Goal: Information Seeking & Learning: Find specific fact

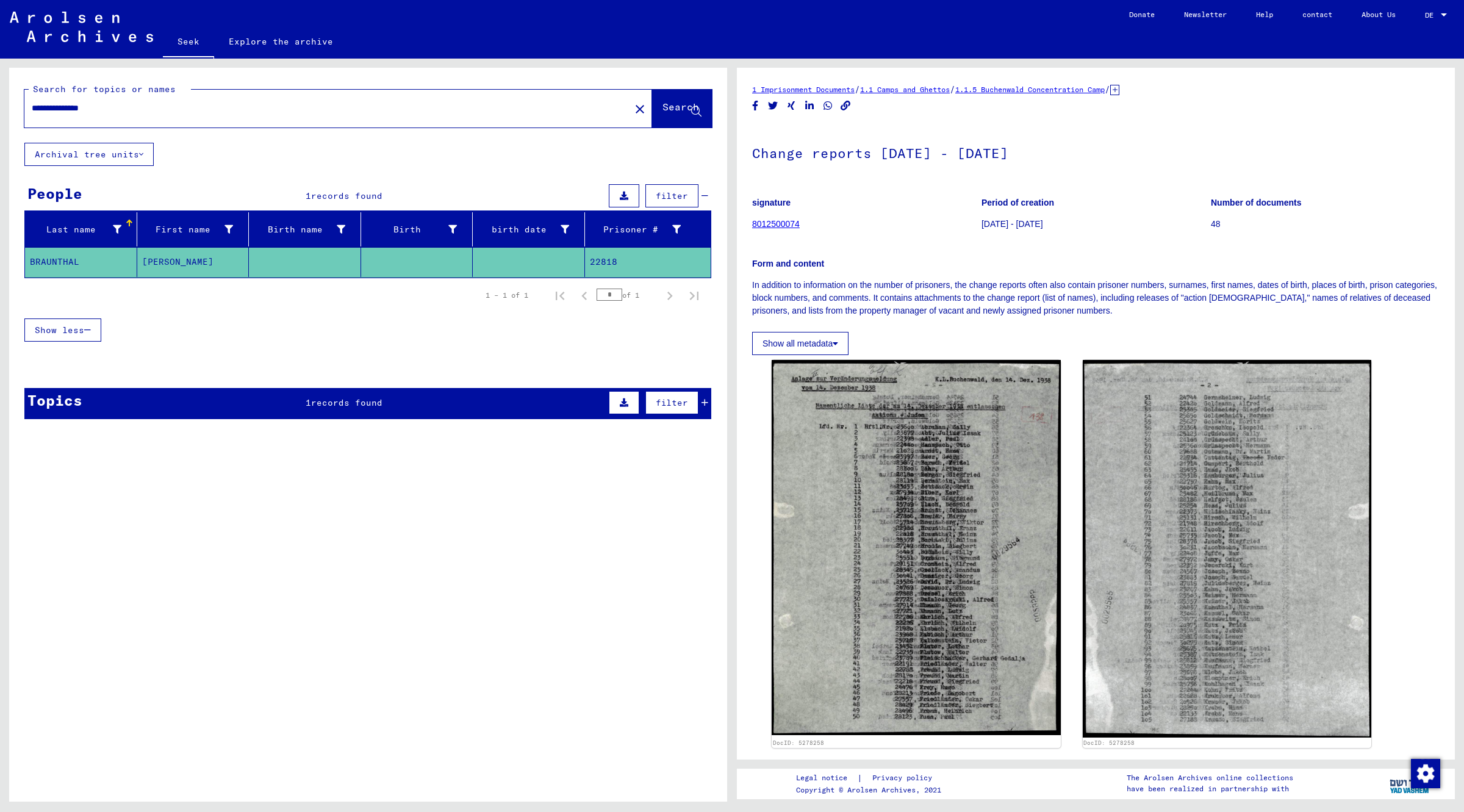
click at [152, 109] on input "**********" at bounding box center [327, 108] width 591 height 12
type input "*"
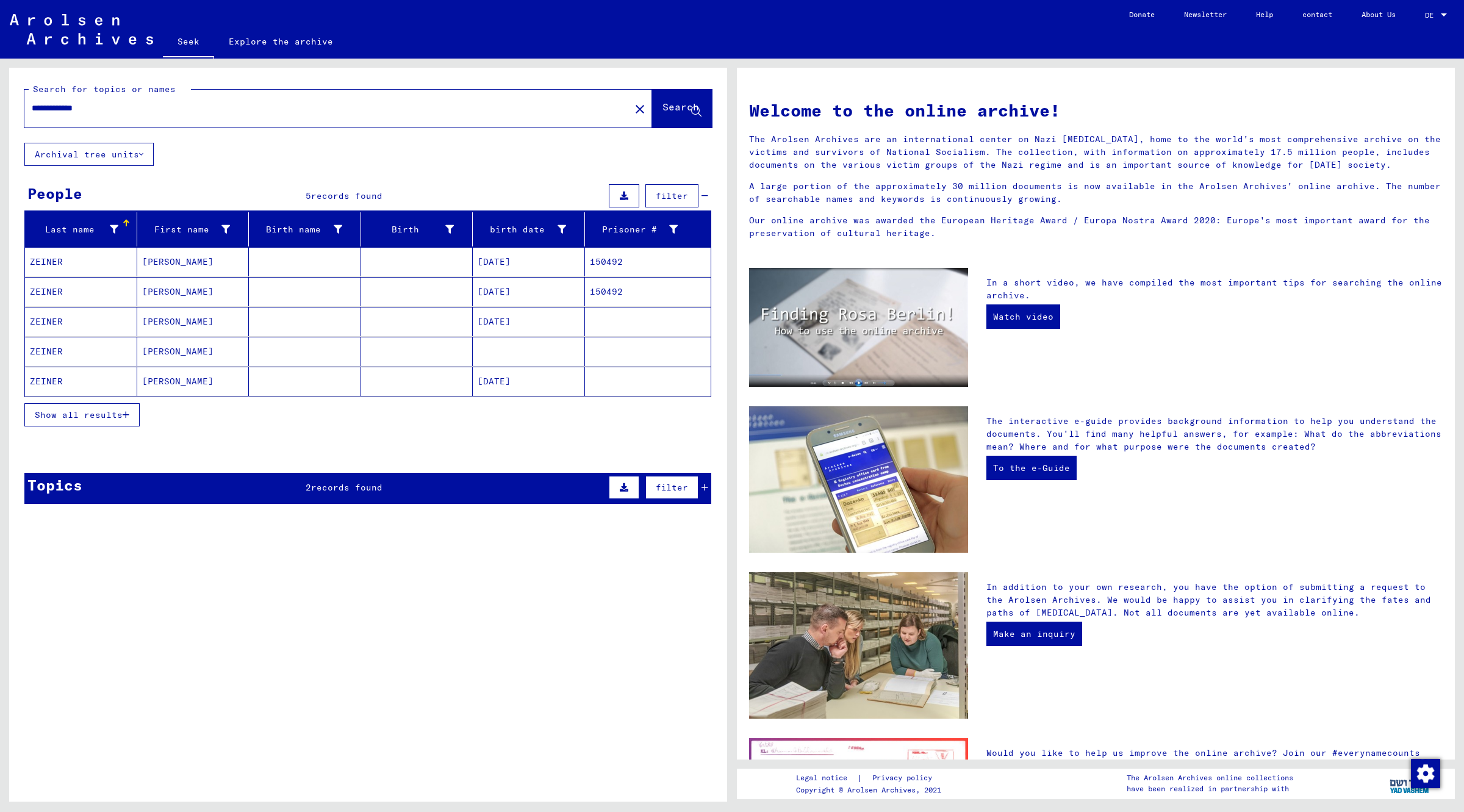
click at [55, 267] on font "ZEINER" at bounding box center [46, 262] width 33 height 11
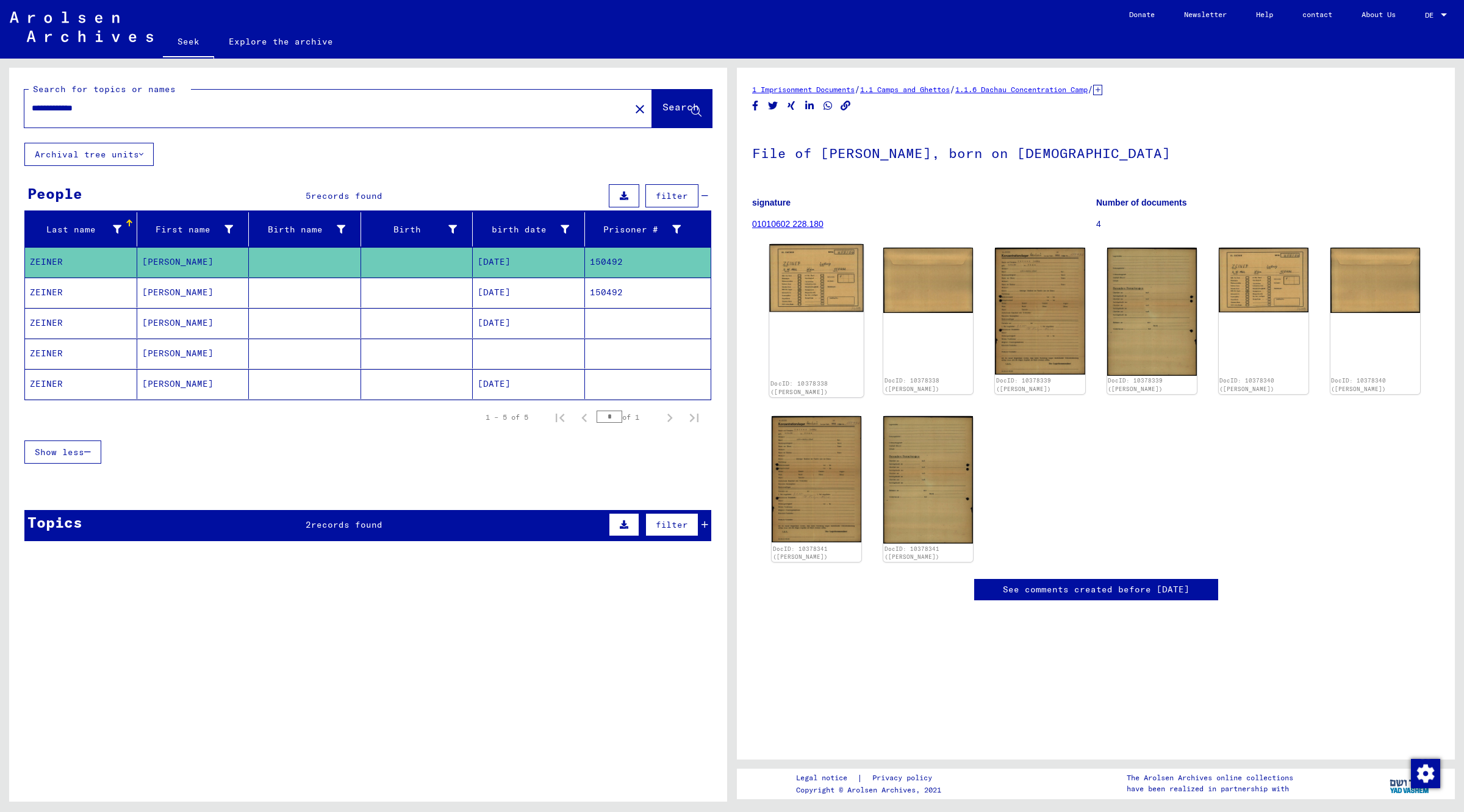
click at [791, 263] on img at bounding box center [817, 278] width 94 height 68
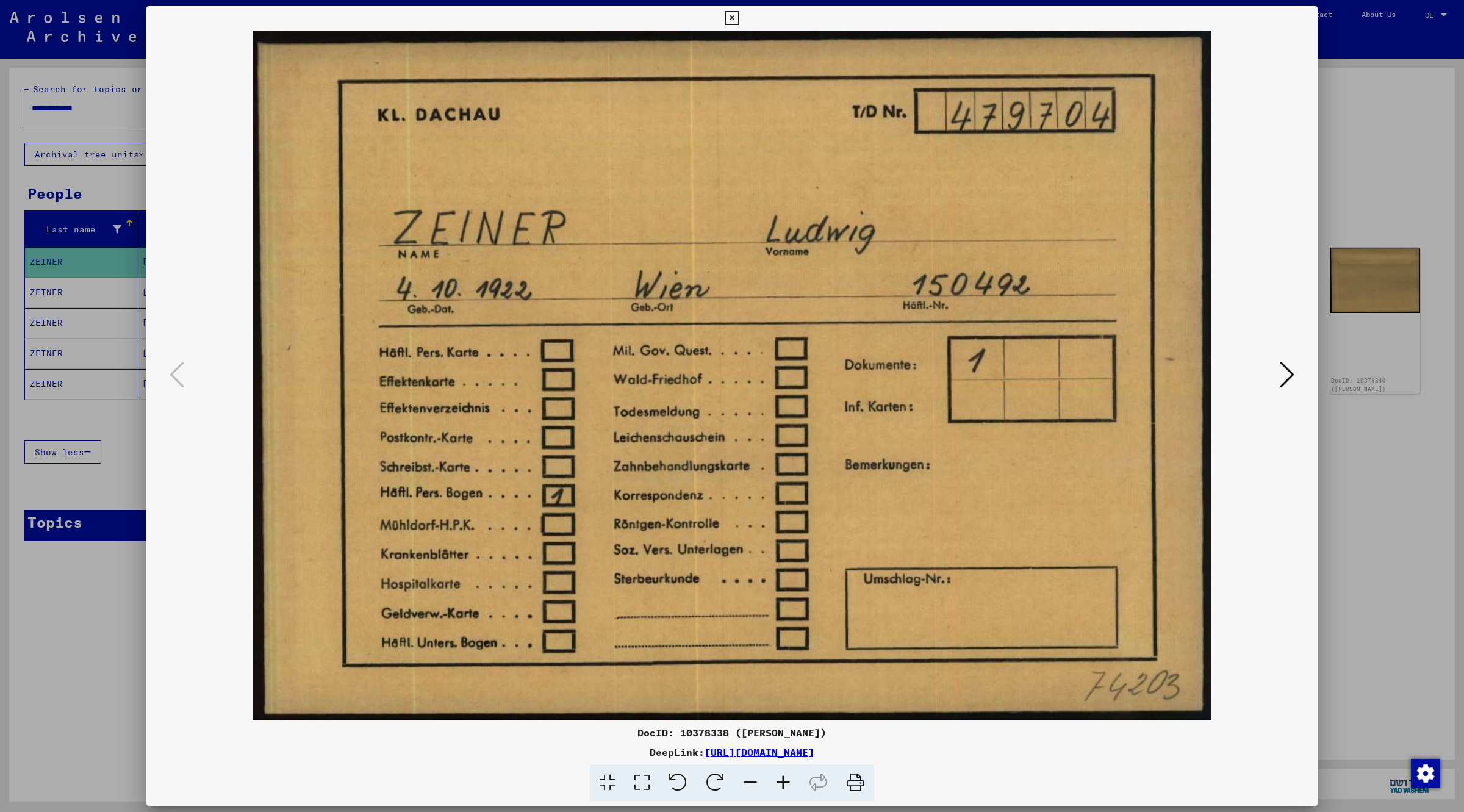
click at [257, 203] on img at bounding box center [732, 375] width 1088 height 689
click at [1274, 382] on img at bounding box center [732, 375] width 1088 height 689
click at [1282, 381] on icon at bounding box center [1287, 374] width 15 height 29
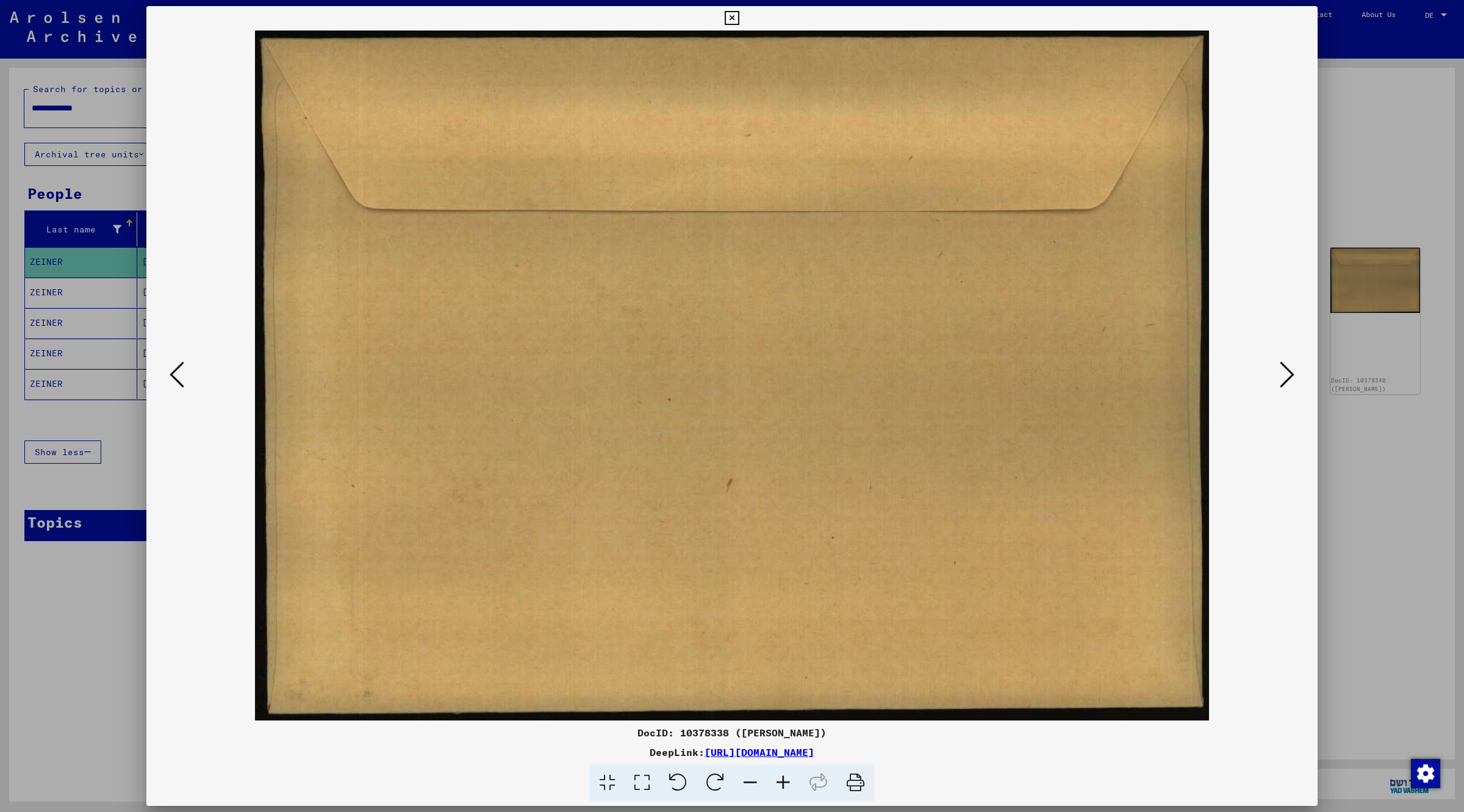
click at [1282, 381] on icon at bounding box center [1287, 374] width 15 height 29
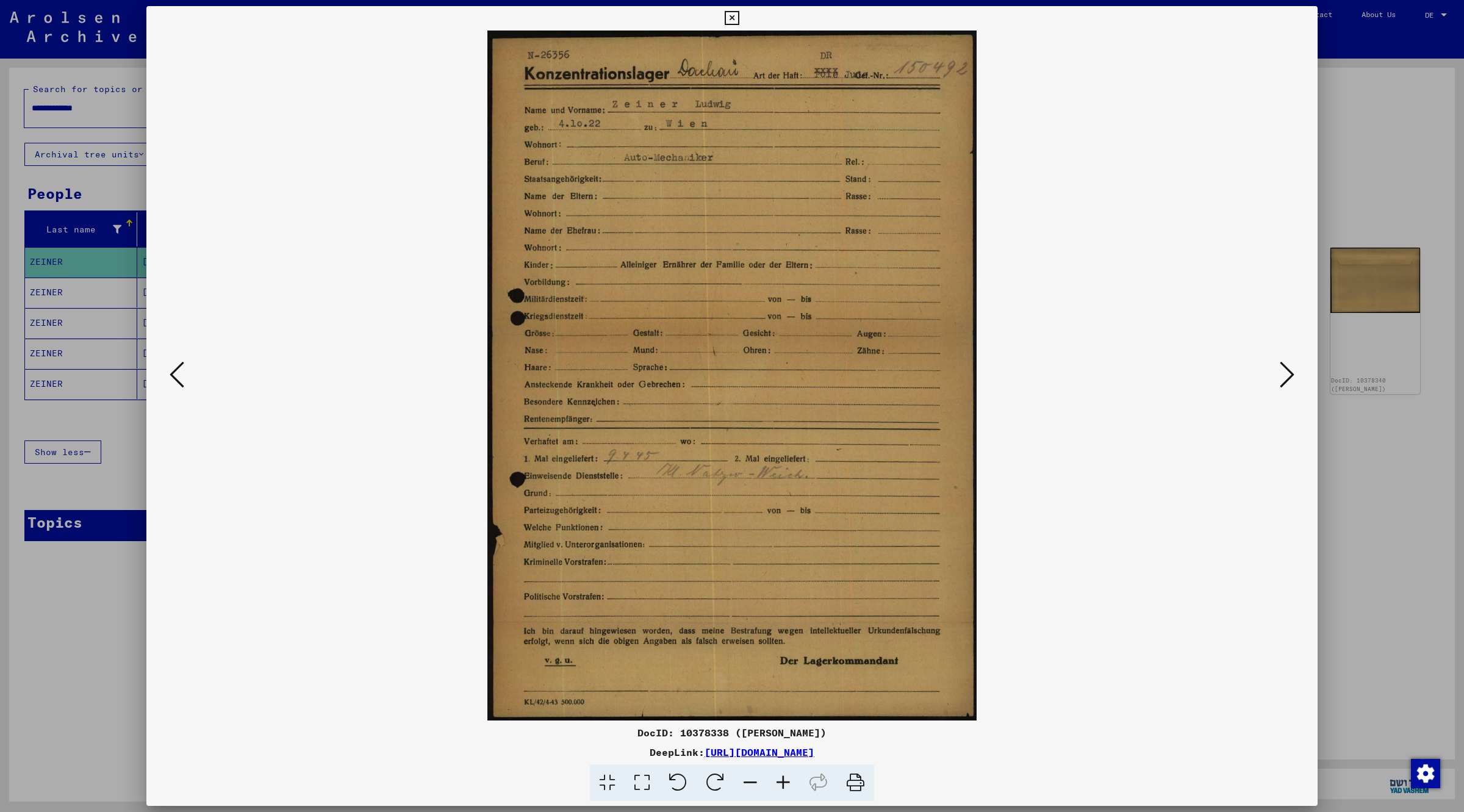
click at [525, 535] on img at bounding box center [732, 375] width 1088 height 689
click at [1288, 373] on icon at bounding box center [1287, 374] width 15 height 29
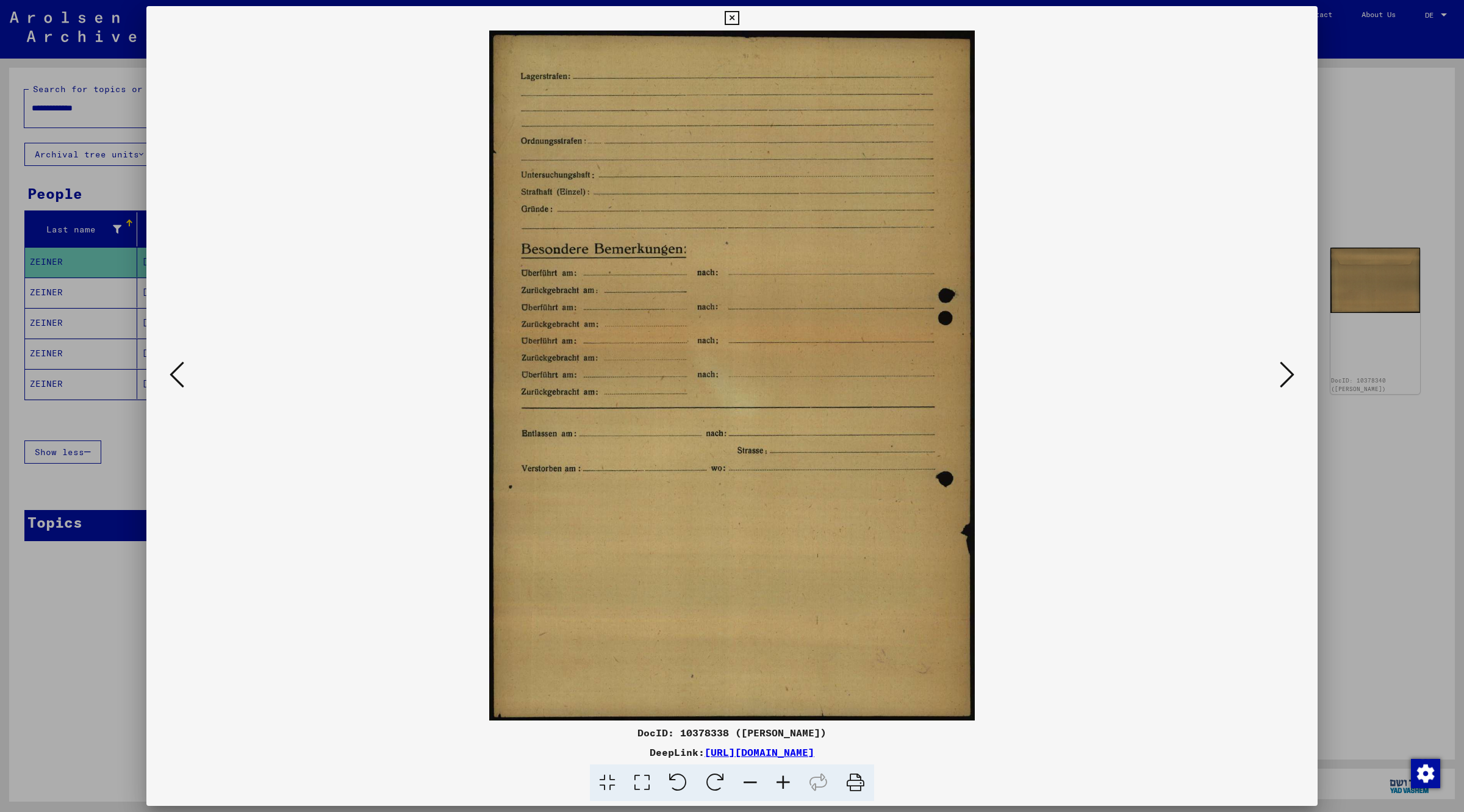
click at [1288, 373] on icon at bounding box center [1287, 374] width 15 height 29
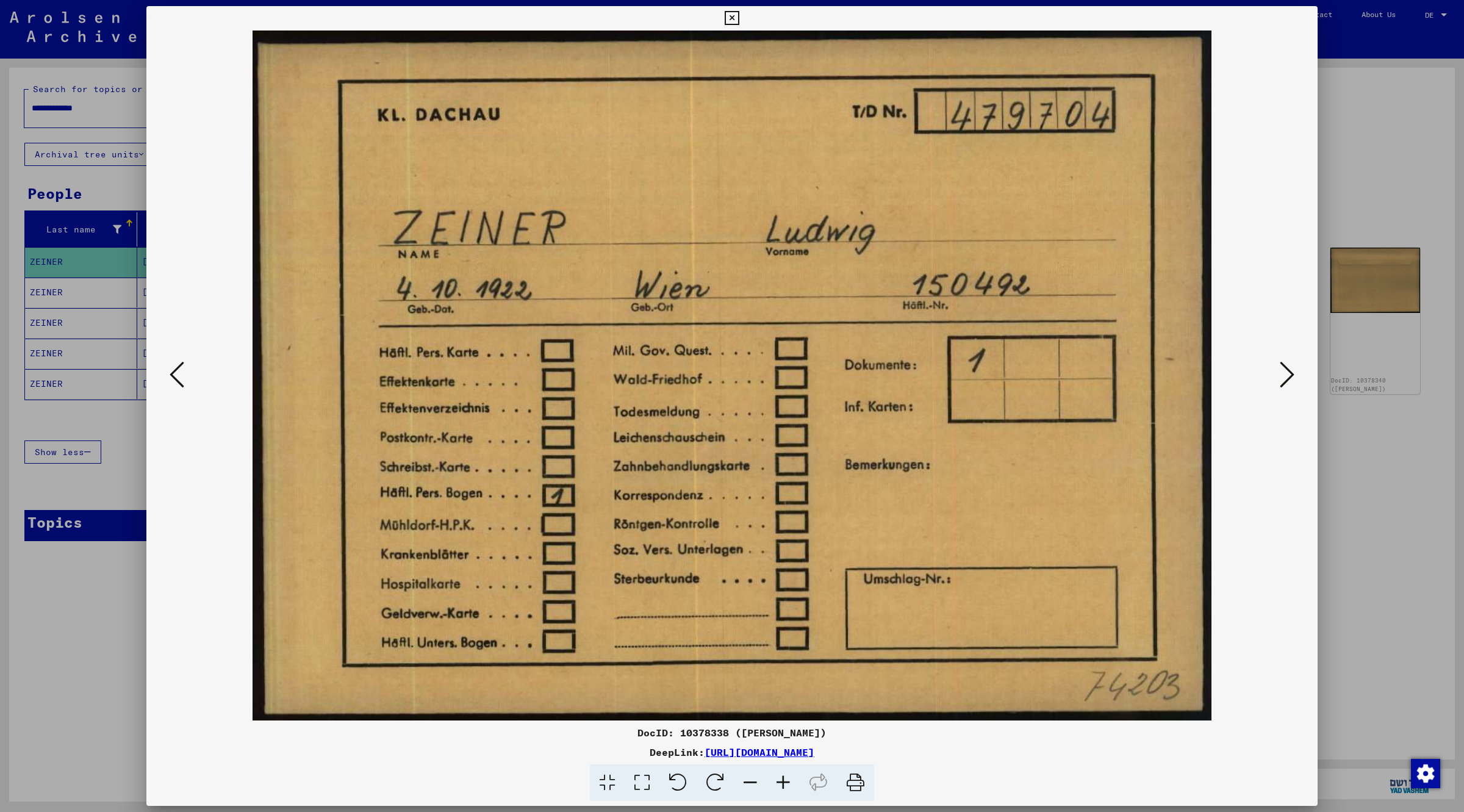
click at [733, 20] on icon at bounding box center [732, 18] width 14 height 15
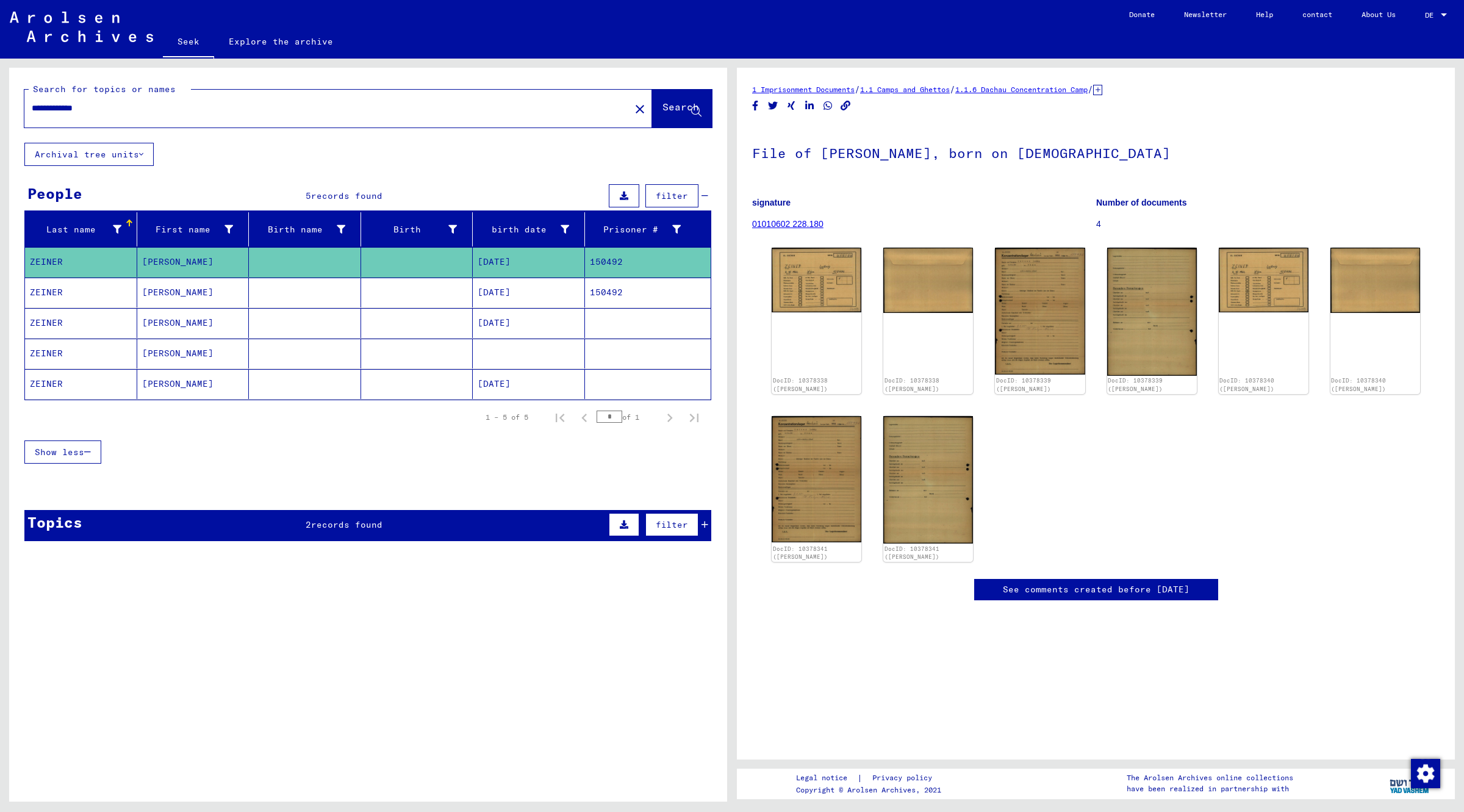
click at [68, 292] on mat-cell "ZEINER" at bounding box center [81, 292] width 112 height 30
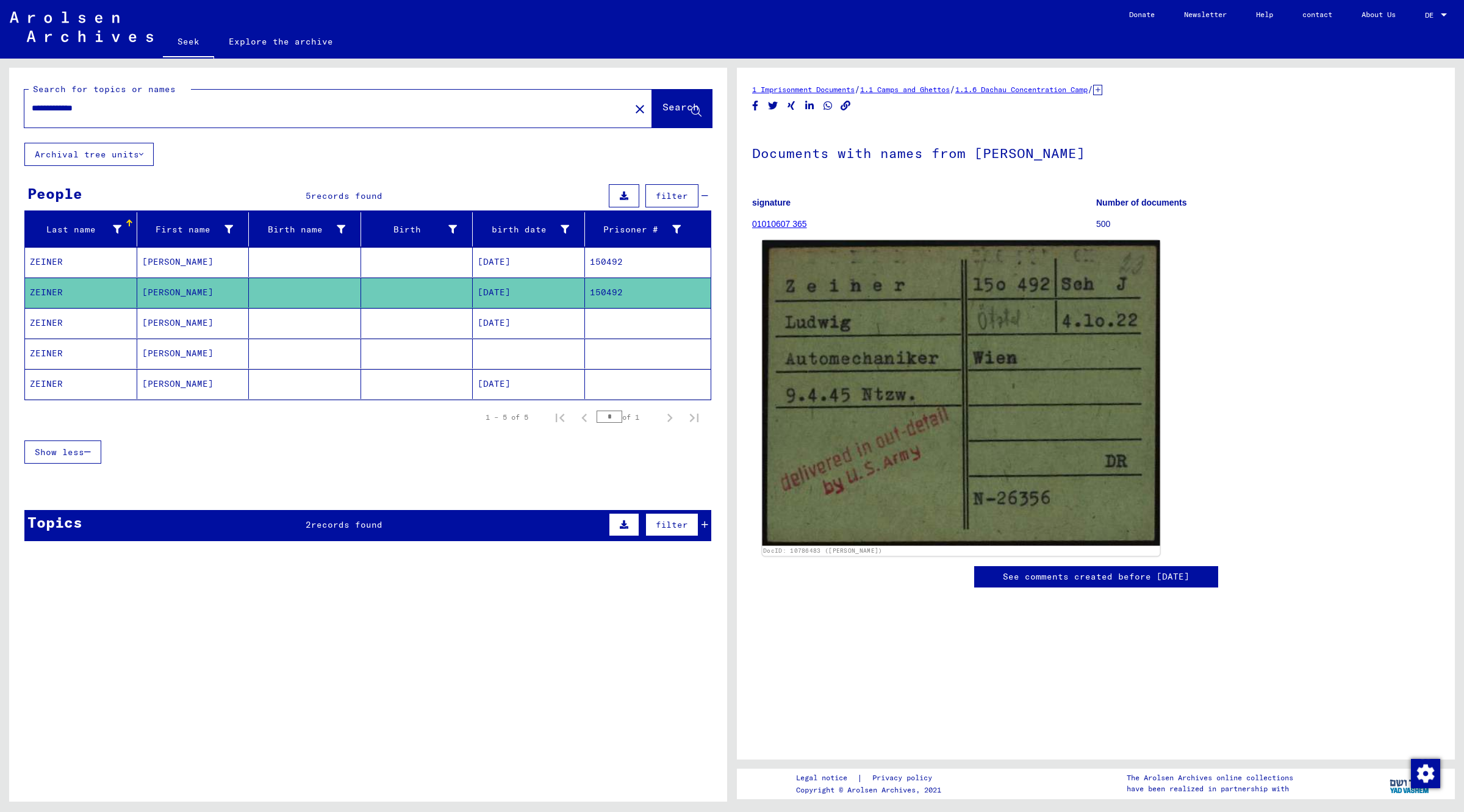
click at [941, 355] on img at bounding box center [961, 393] width 398 height 305
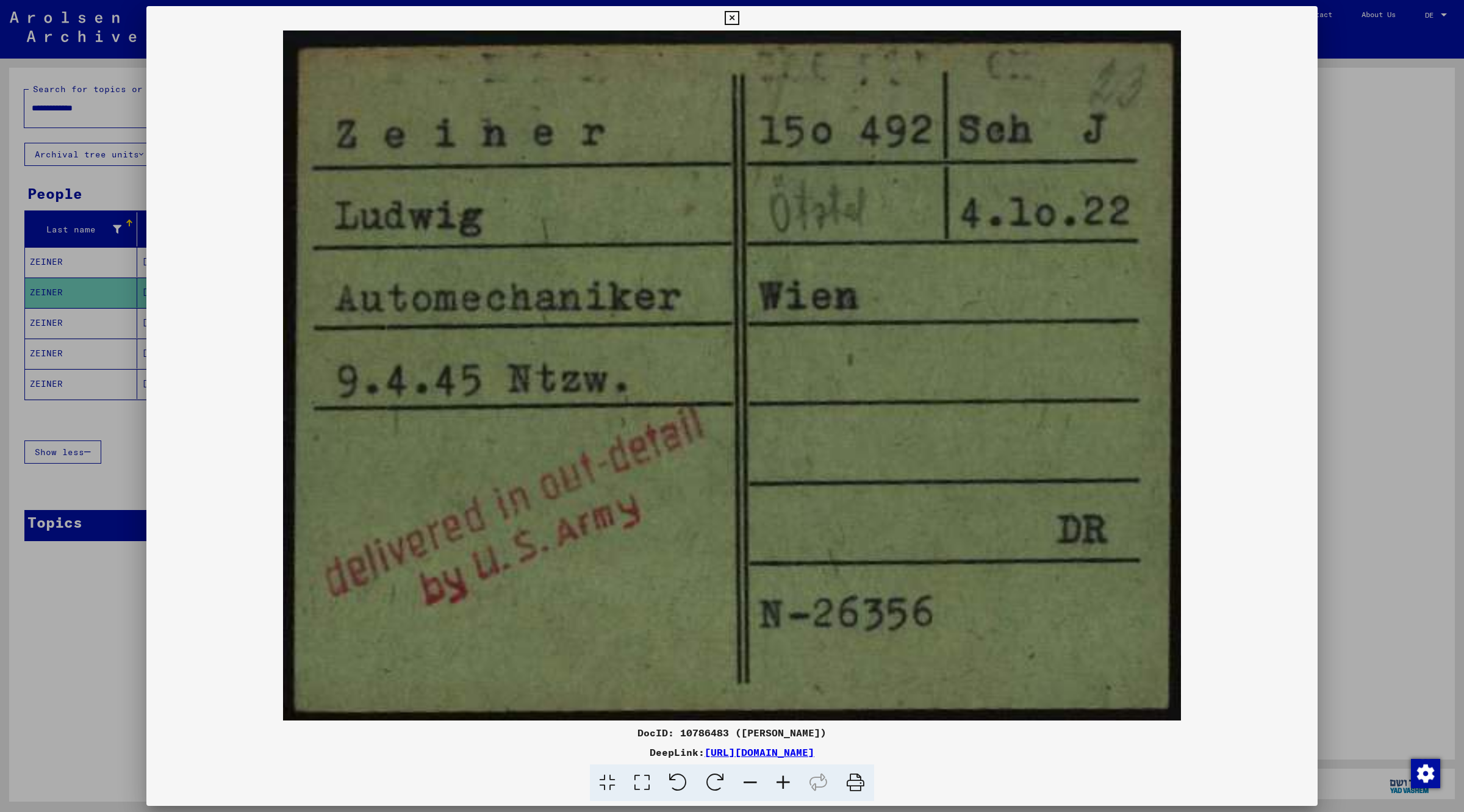
click at [38, 721] on div at bounding box center [732, 406] width 1464 height 812
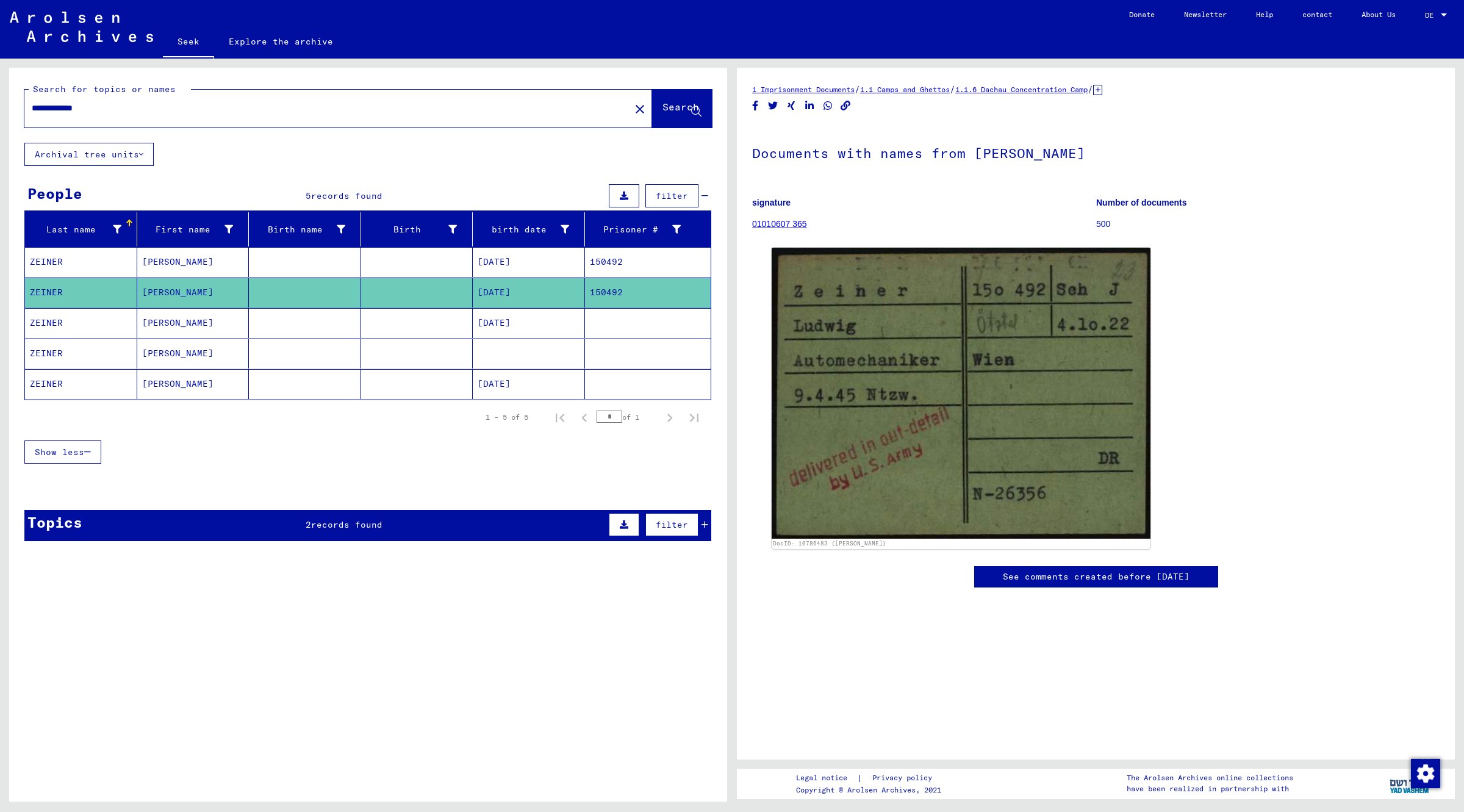
click at [120, 328] on mat-cell "ZEINER" at bounding box center [81, 322] width 112 height 30
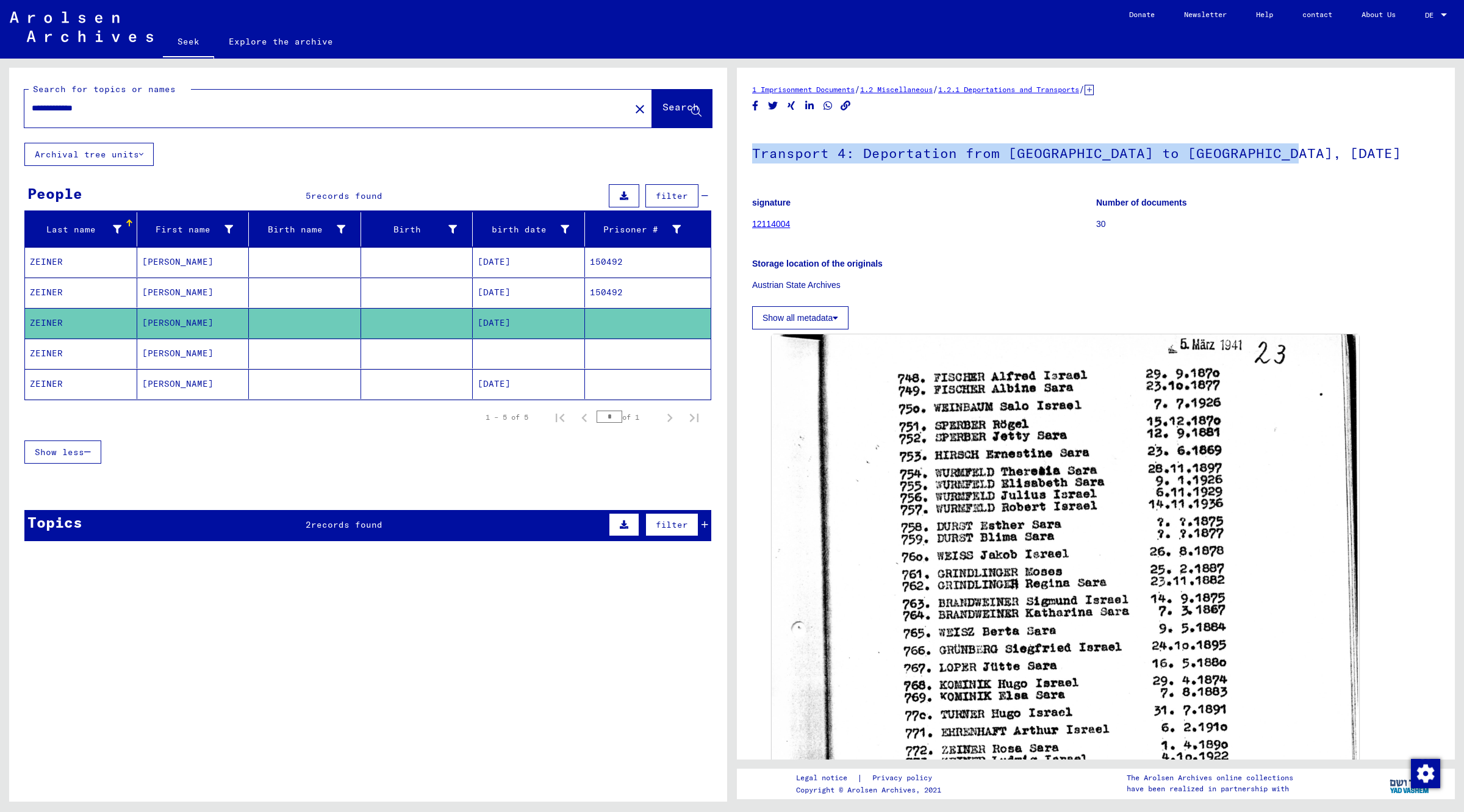
drag, startPoint x: 751, startPoint y: 153, endPoint x: 1306, endPoint y: 153, distance: 555.0
click at [1306, 153] on h1 "Transport 4: Deportation from [GEOGRAPHIC_DATA] to [GEOGRAPHIC_DATA], [DATE]" at bounding box center [1096, 151] width 688 height 53
copy font "Transport 4: Deportation from [GEOGRAPHIC_DATA] to [GEOGRAPHIC_DATA], [DATE]"
click at [327, 440] on div "Show less" at bounding box center [367, 452] width 687 height 35
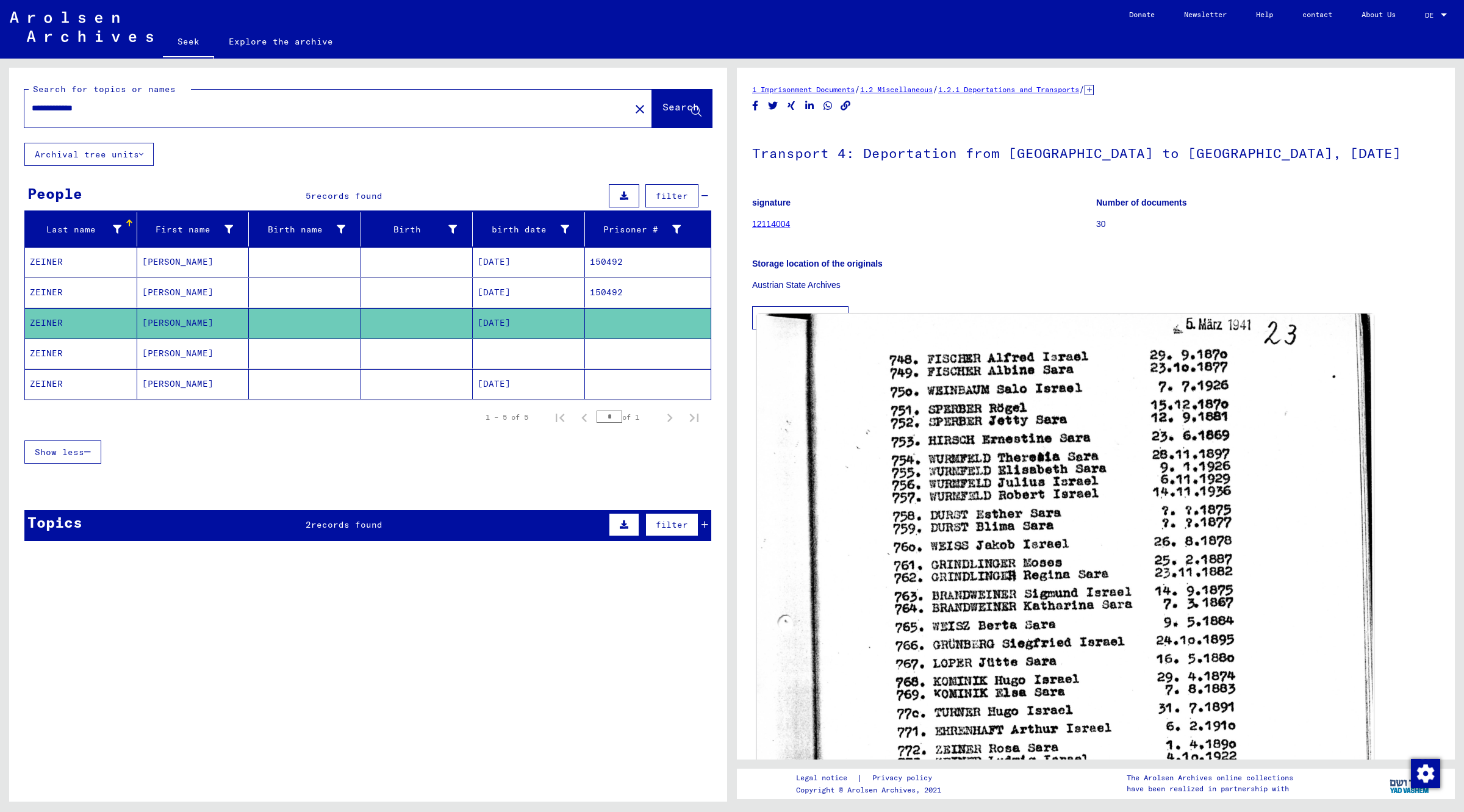
click at [978, 483] on img at bounding box center [1065, 742] width 617 height 858
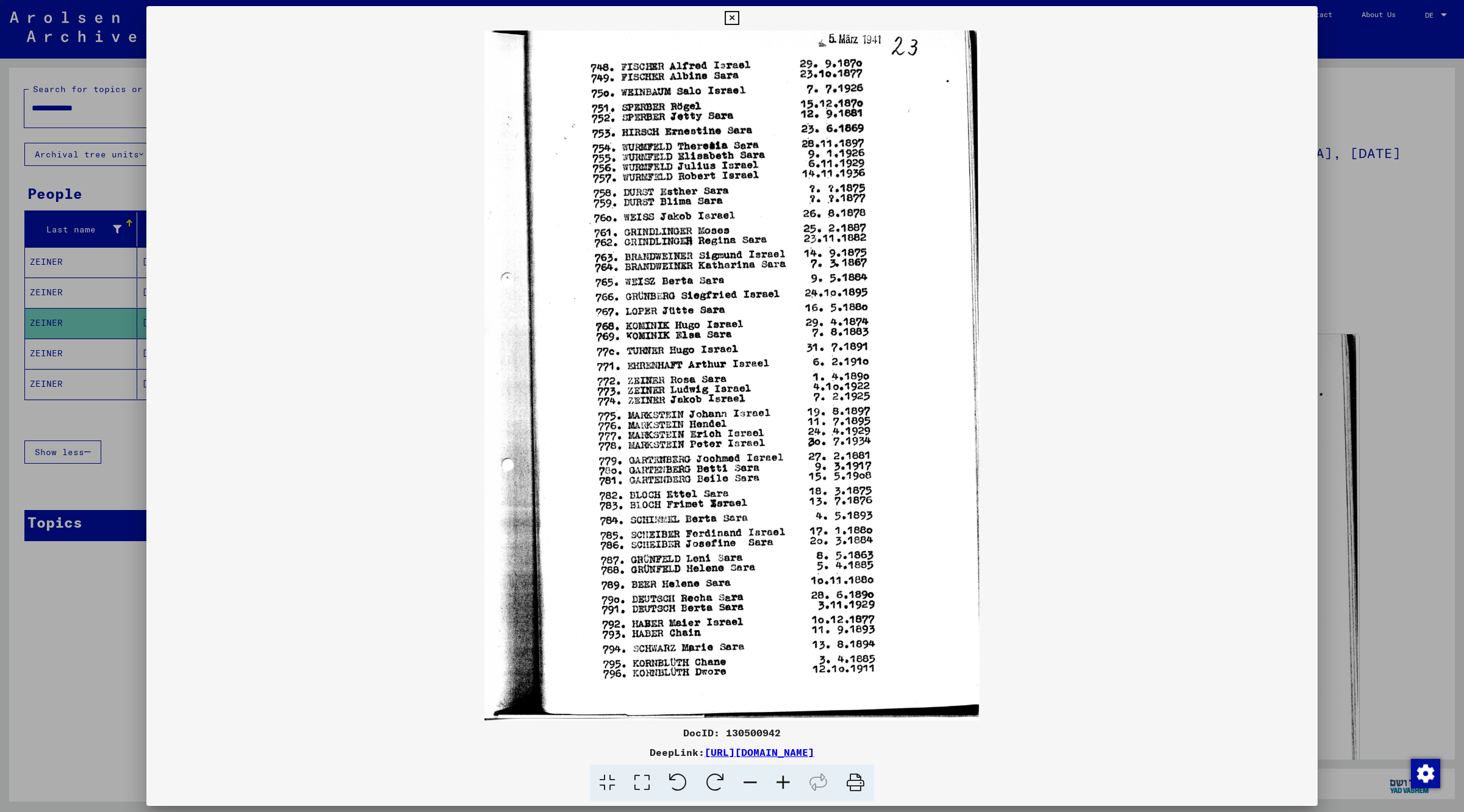
click at [61, 637] on div at bounding box center [732, 406] width 1464 height 812
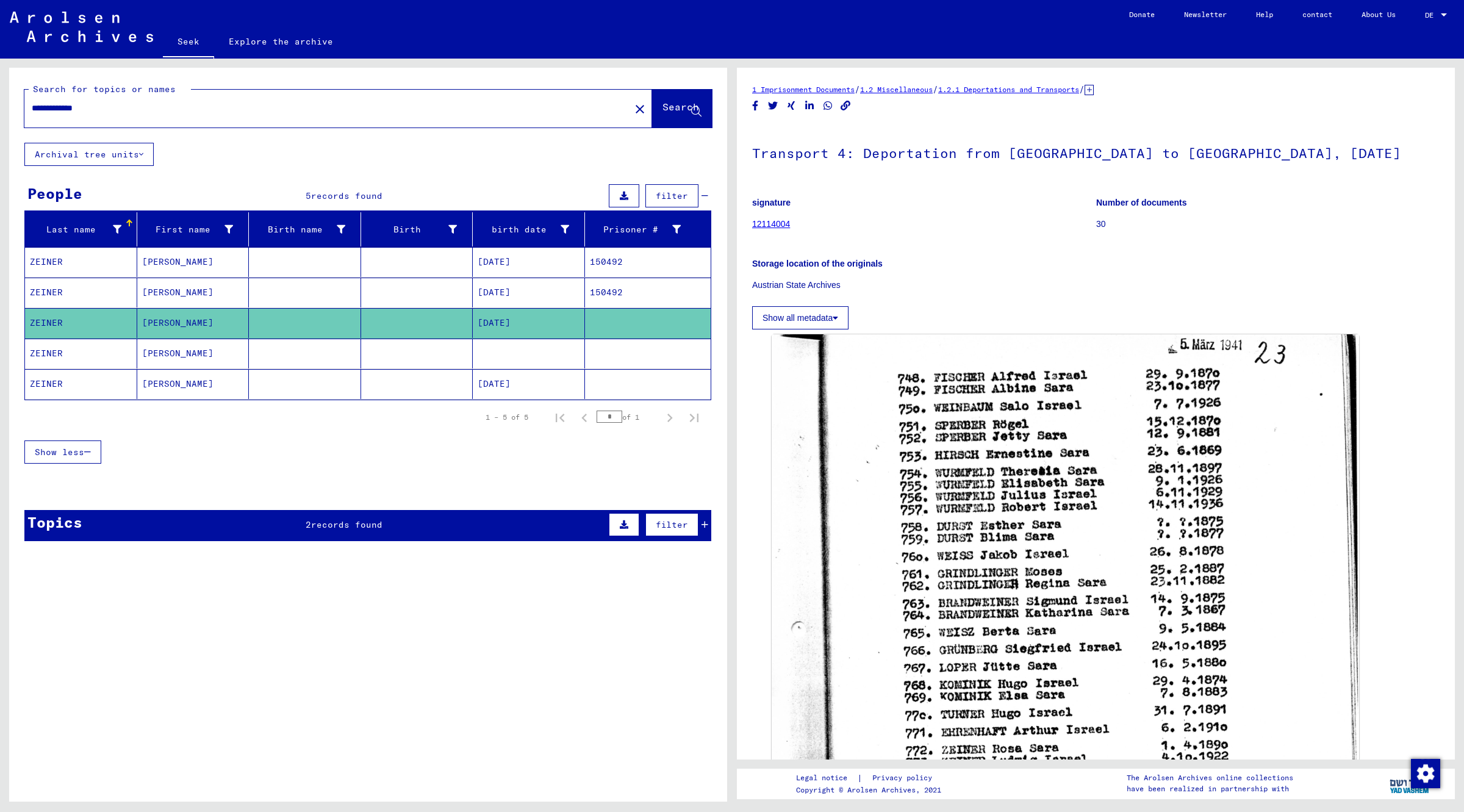
click at [74, 345] on mat-cell "ZEINER" at bounding box center [81, 353] width 112 height 30
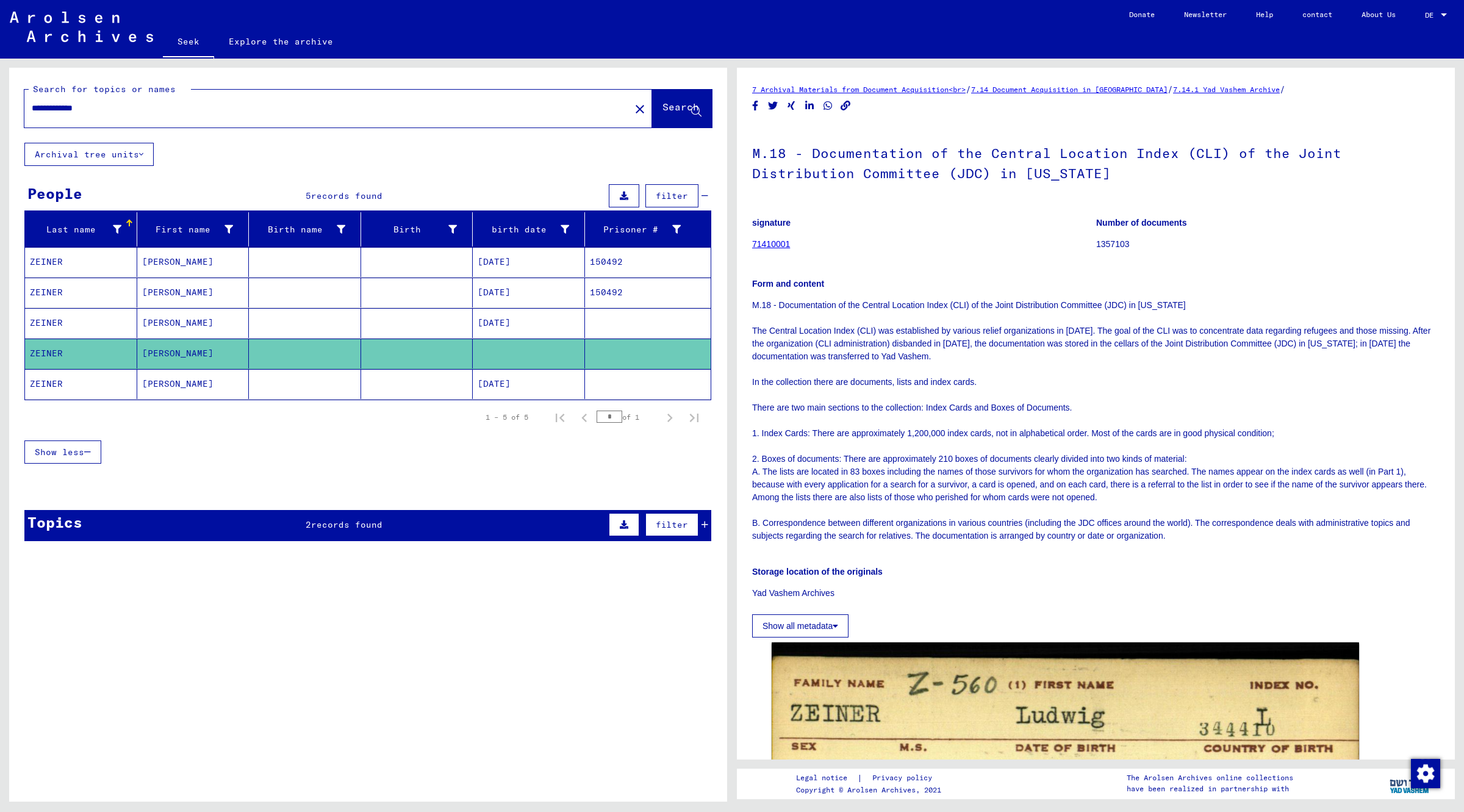
scroll to position [381, 0]
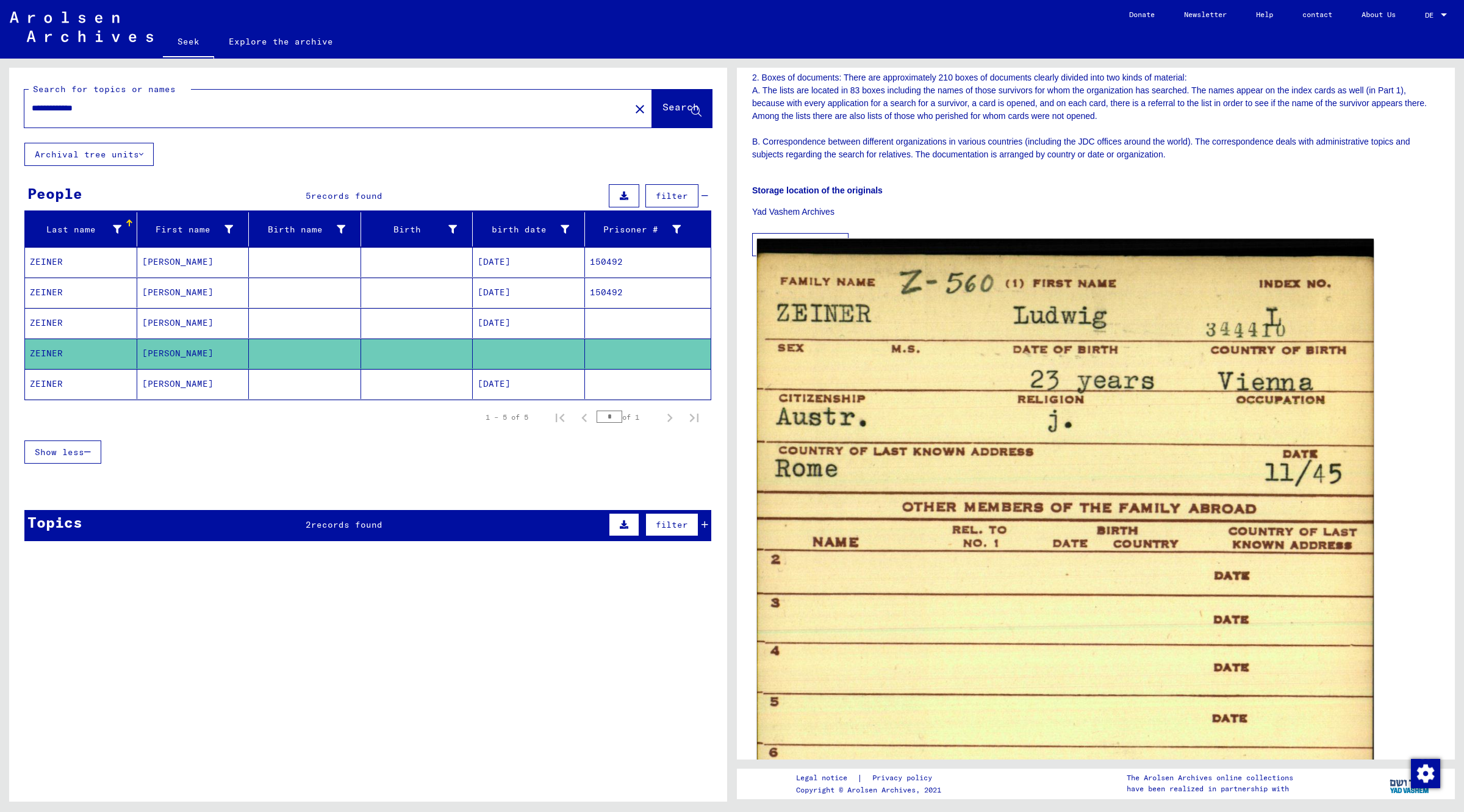
click at [1162, 506] on img at bounding box center [1065, 703] width 617 height 929
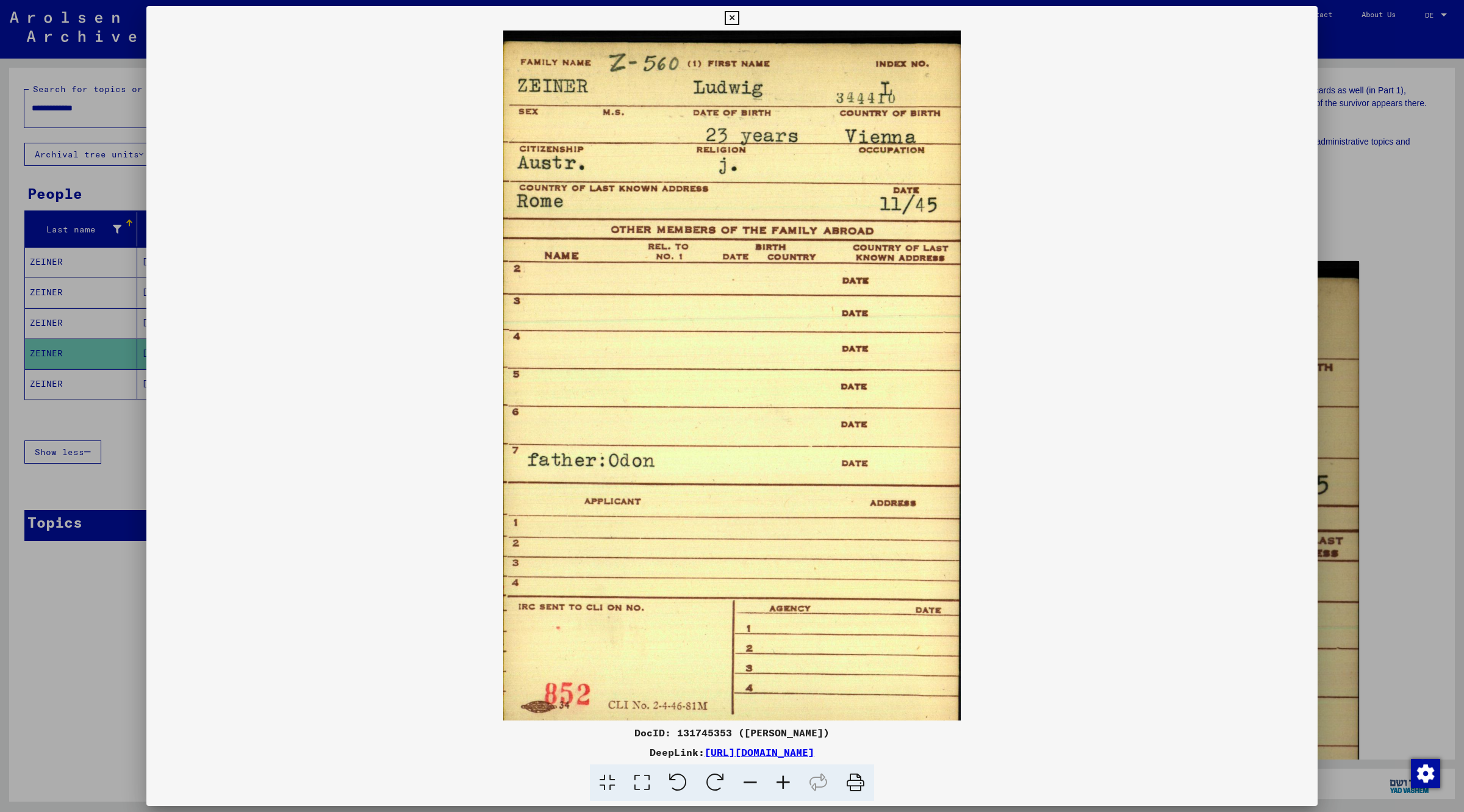
click at [211, 405] on img at bounding box center [732, 375] width 1171 height 689
click at [728, 12] on icon at bounding box center [732, 18] width 14 height 15
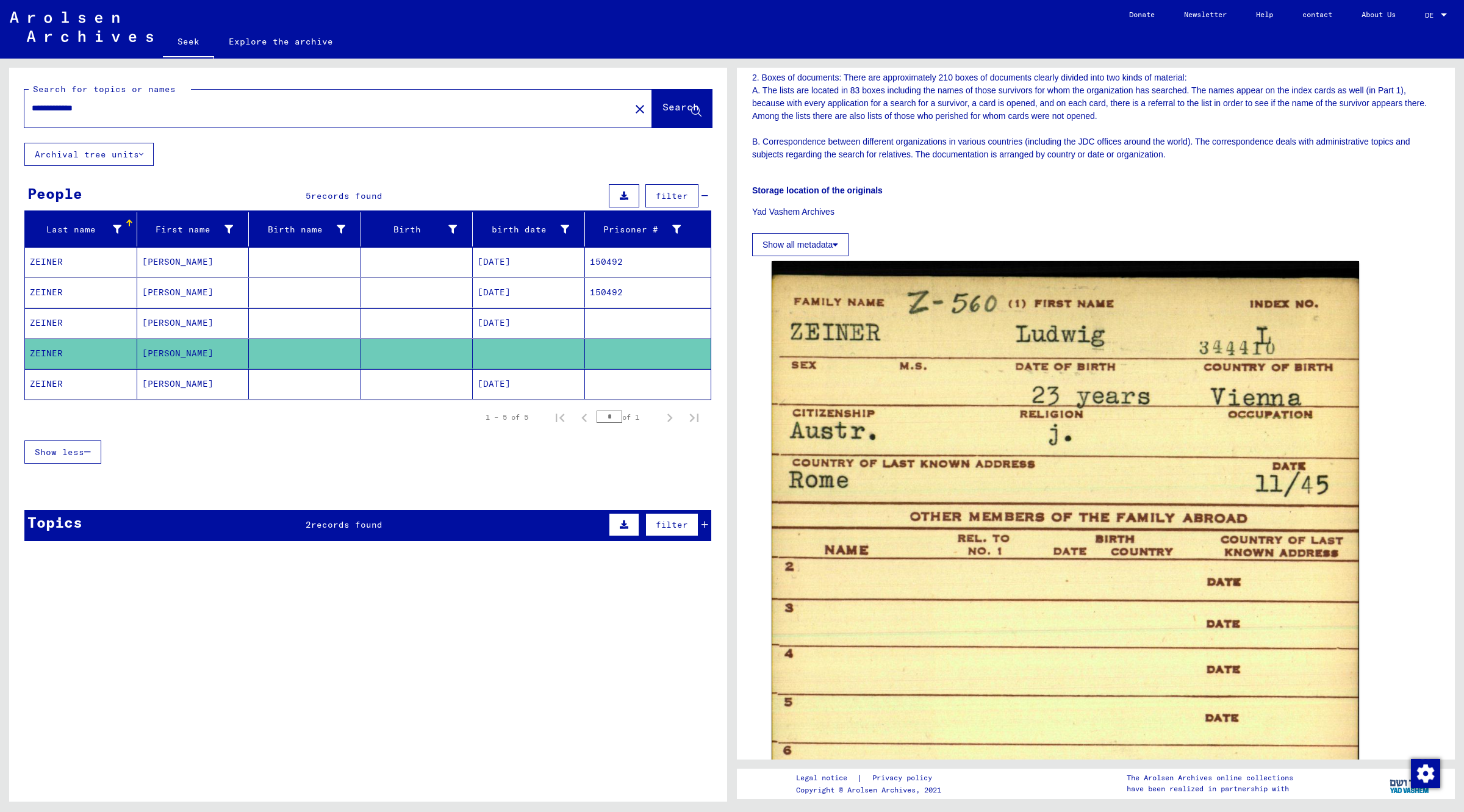
scroll to position [0, 0]
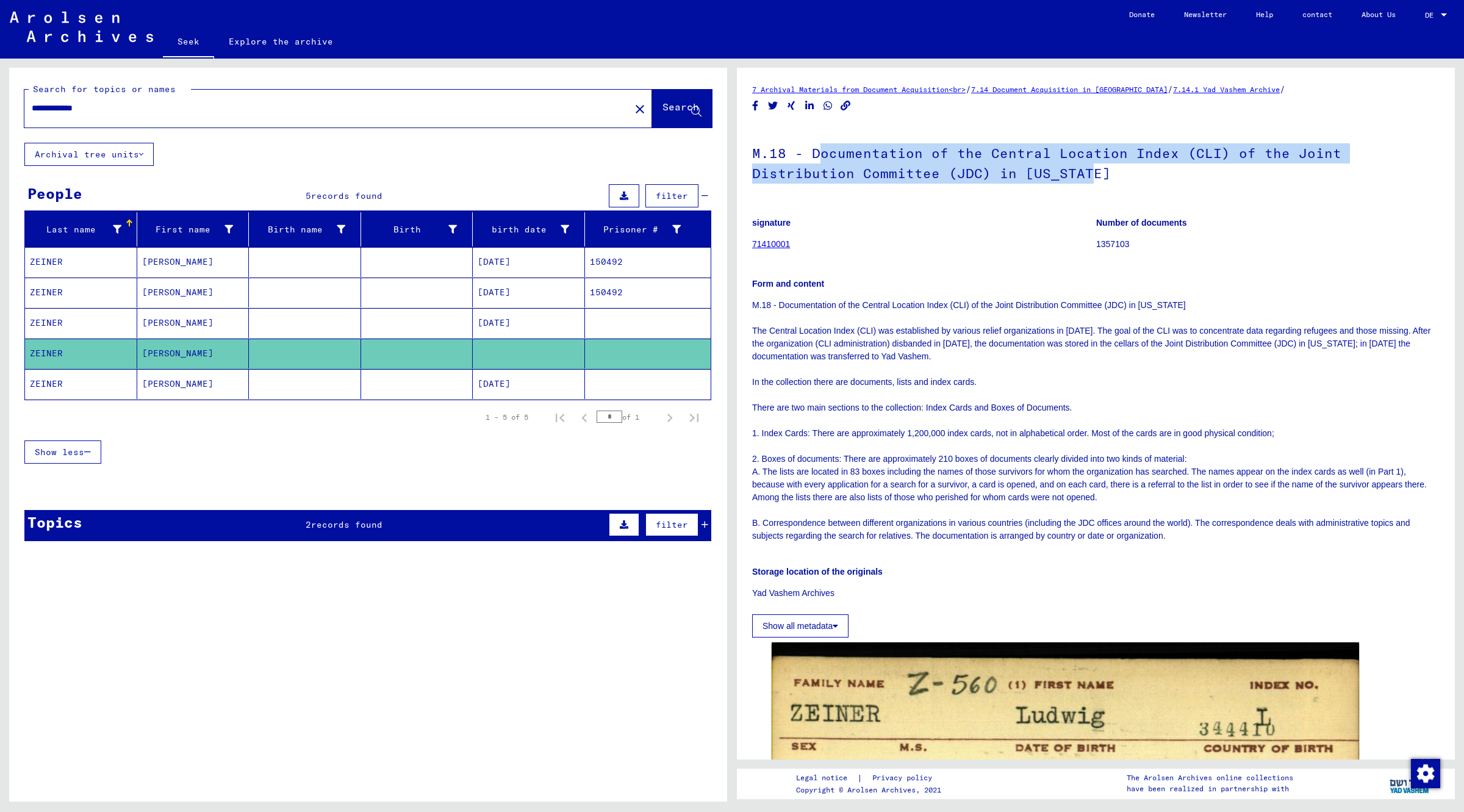
drag, startPoint x: 815, startPoint y: 150, endPoint x: 1090, endPoint y: 166, distance: 275.5
click at [1090, 166] on h1 "M.18 - Documentation of the Central Location Index (CLI) of the Joint Distribut…" at bounding box center [1096, 161] width 688 height 74
copy font "ocumentation of the Central Location Index (CLI) of the Joint Distribution Comm…"
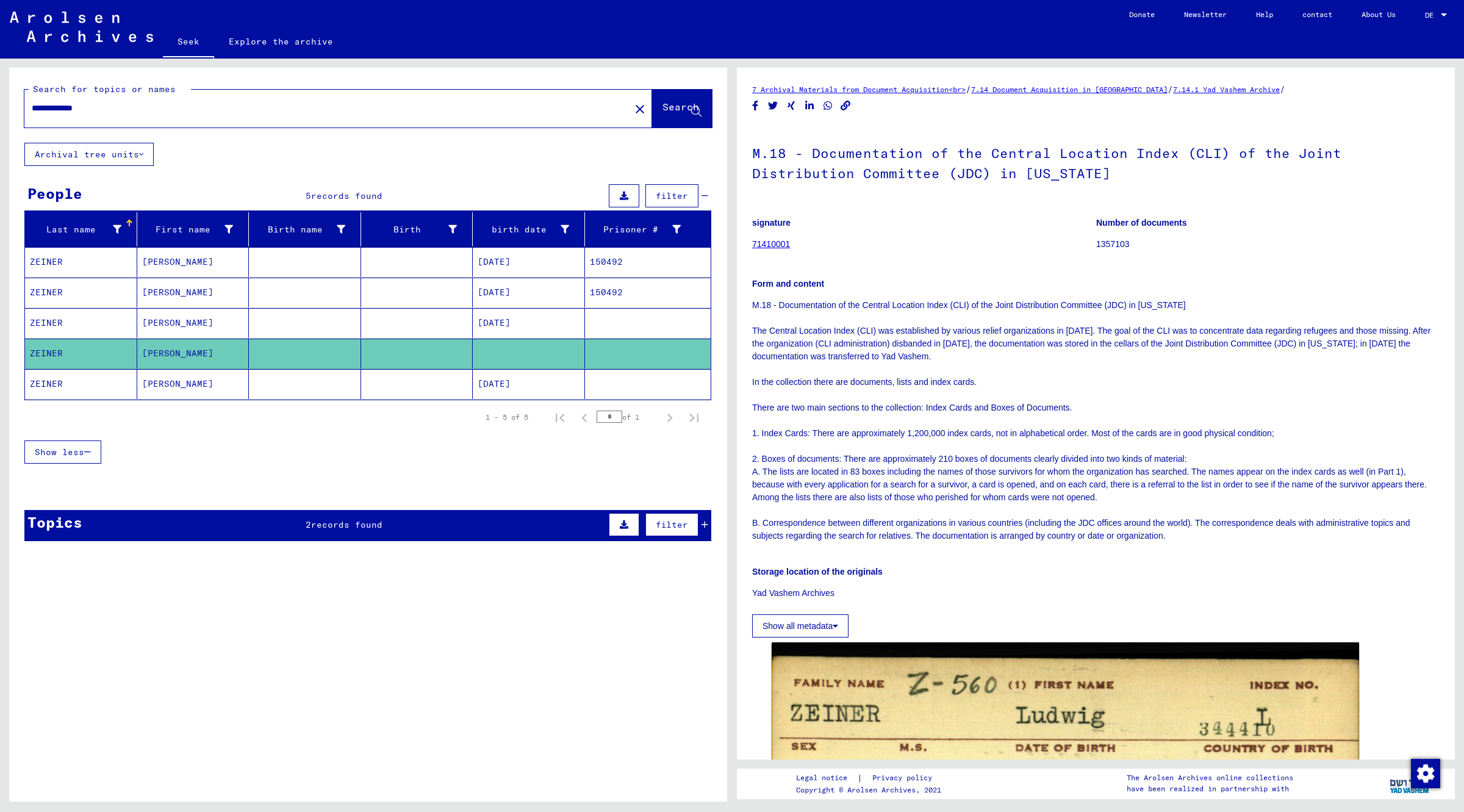
click at [62, 385] on mat-cell "ZEINER" at bounding box center [81, 384] width 112 height 30
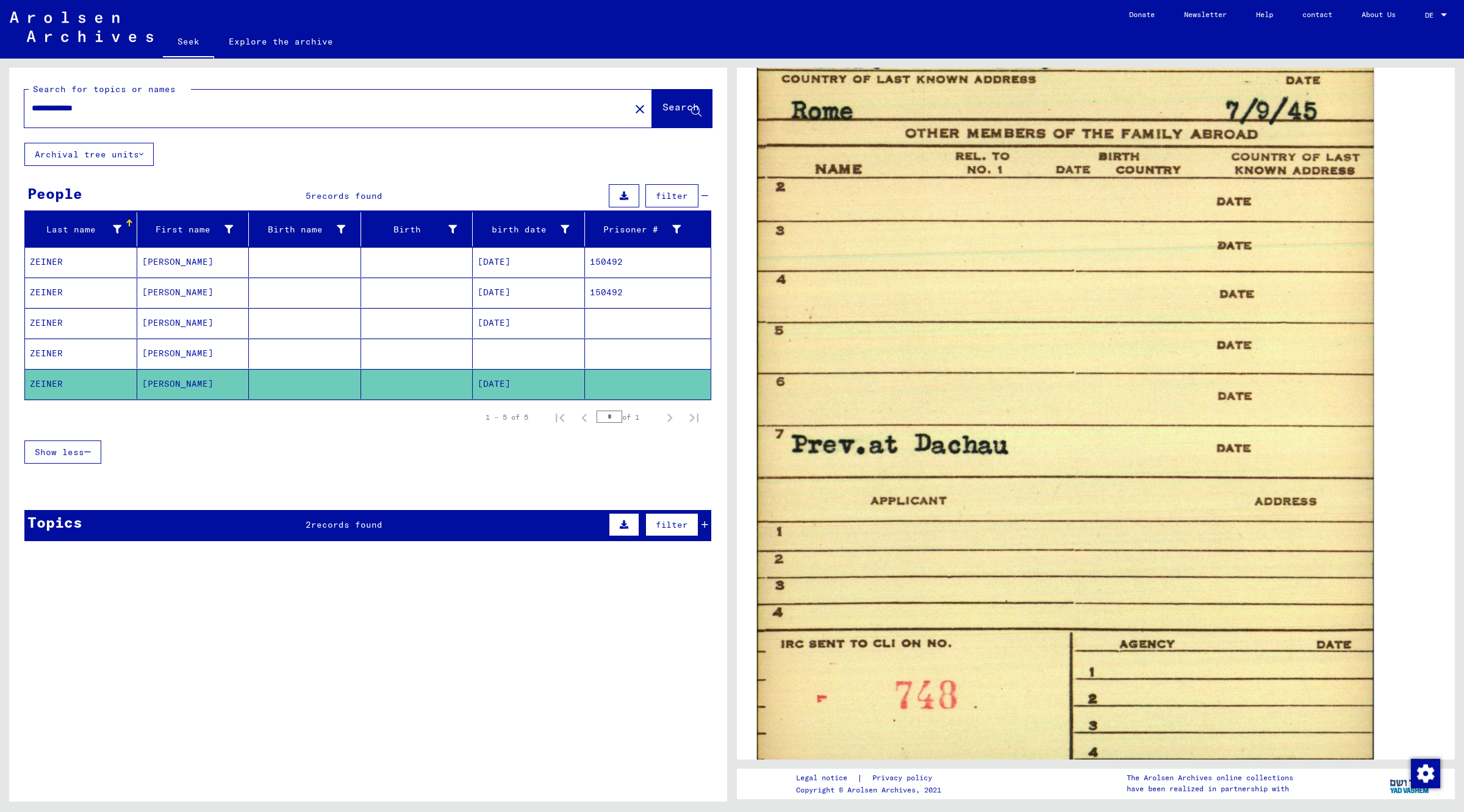
scroll to position [838, 0]
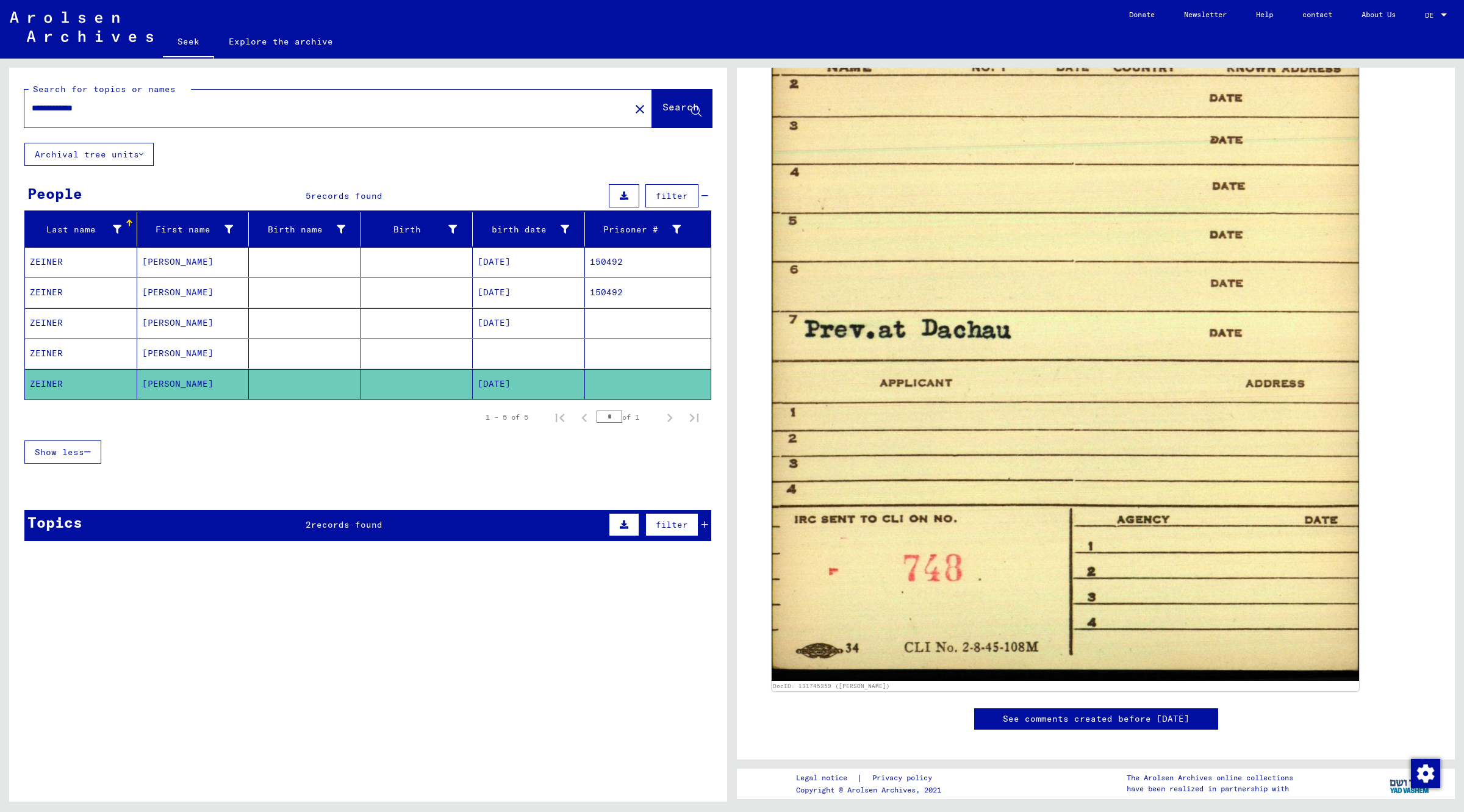
click at [406, 608] on figure "File of [PERSON_NAME], born on [DEMOGRAPHIC_DATA]" at bounding box center [394, 601] width 548 height 18
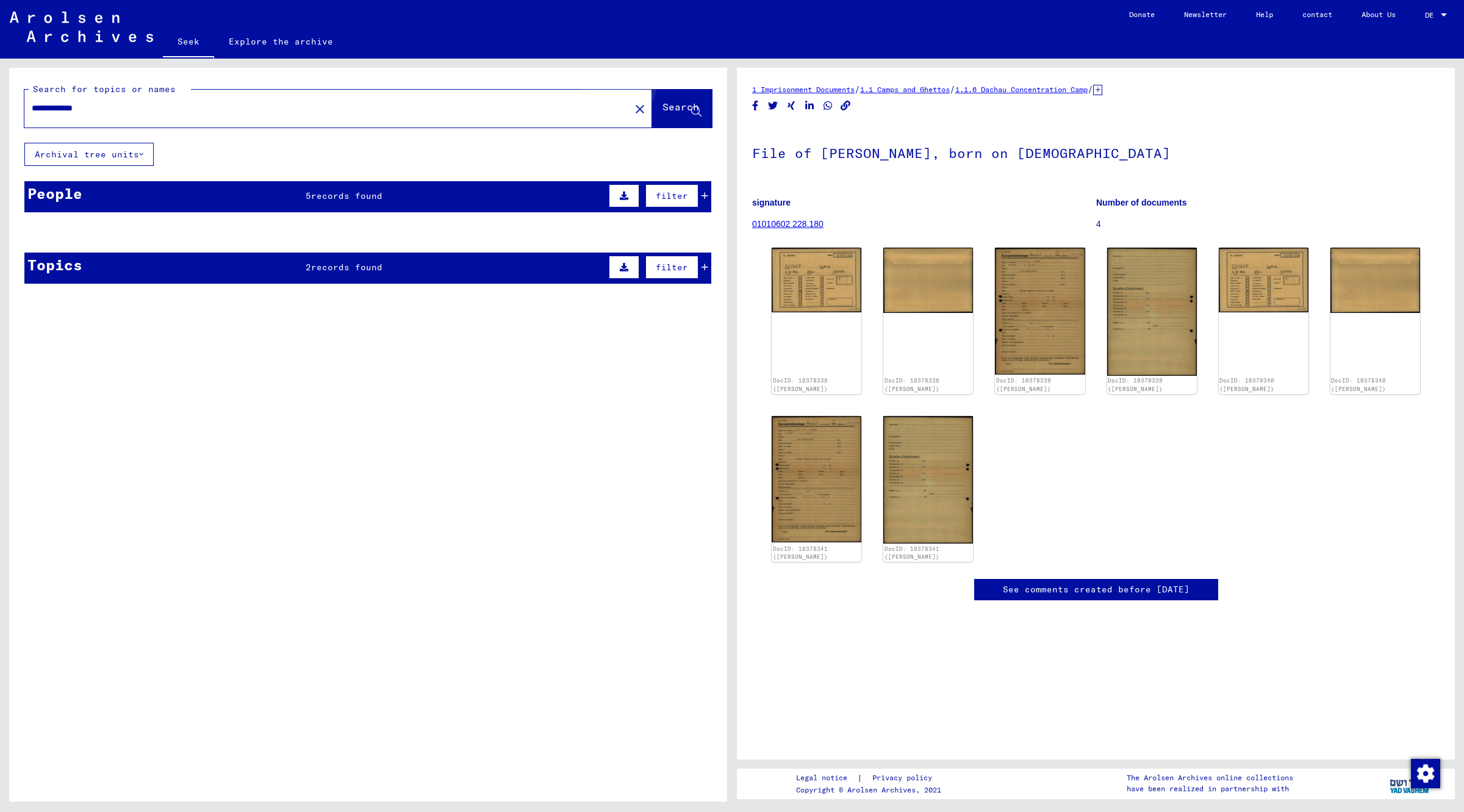
click at [668, 100] on font "Search" at bounding box center [681, 107] width 37 height 12
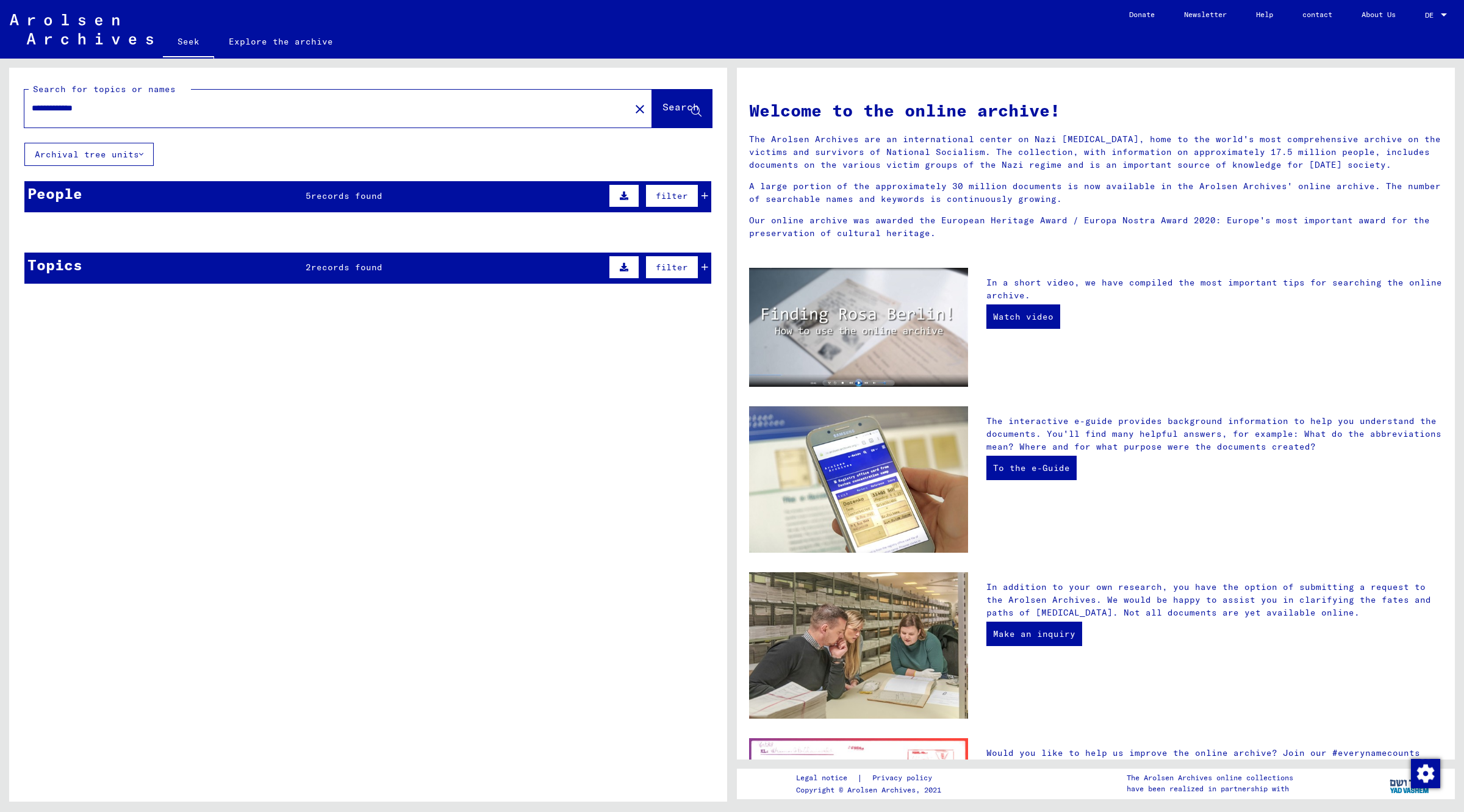
click at [307, 186] on div "People 5 records found filter" at bounding box center [367, 196] width 687 height 31
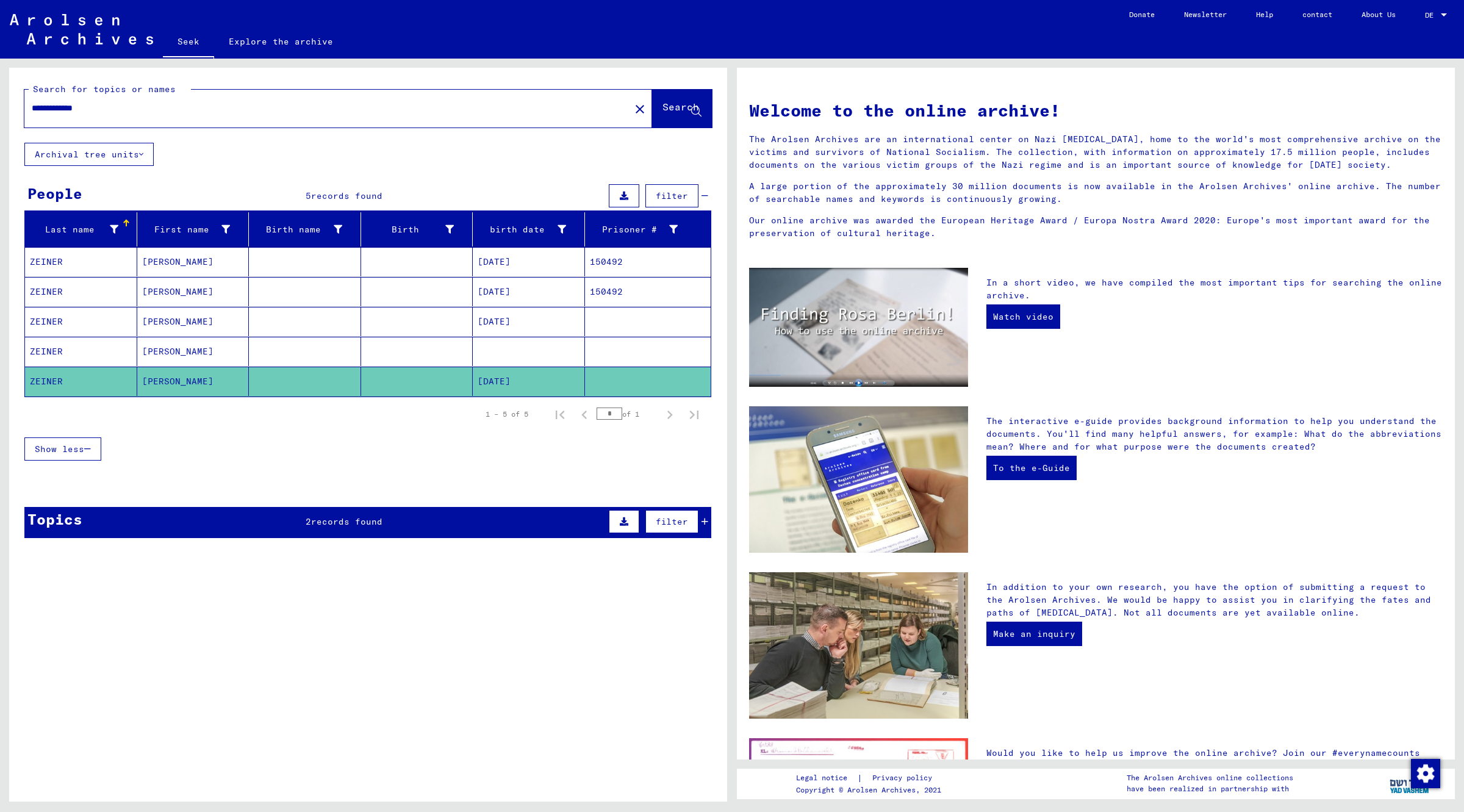
click at [272, 373] on mat-cell at bounding box center [305, 381] width 112 height 29
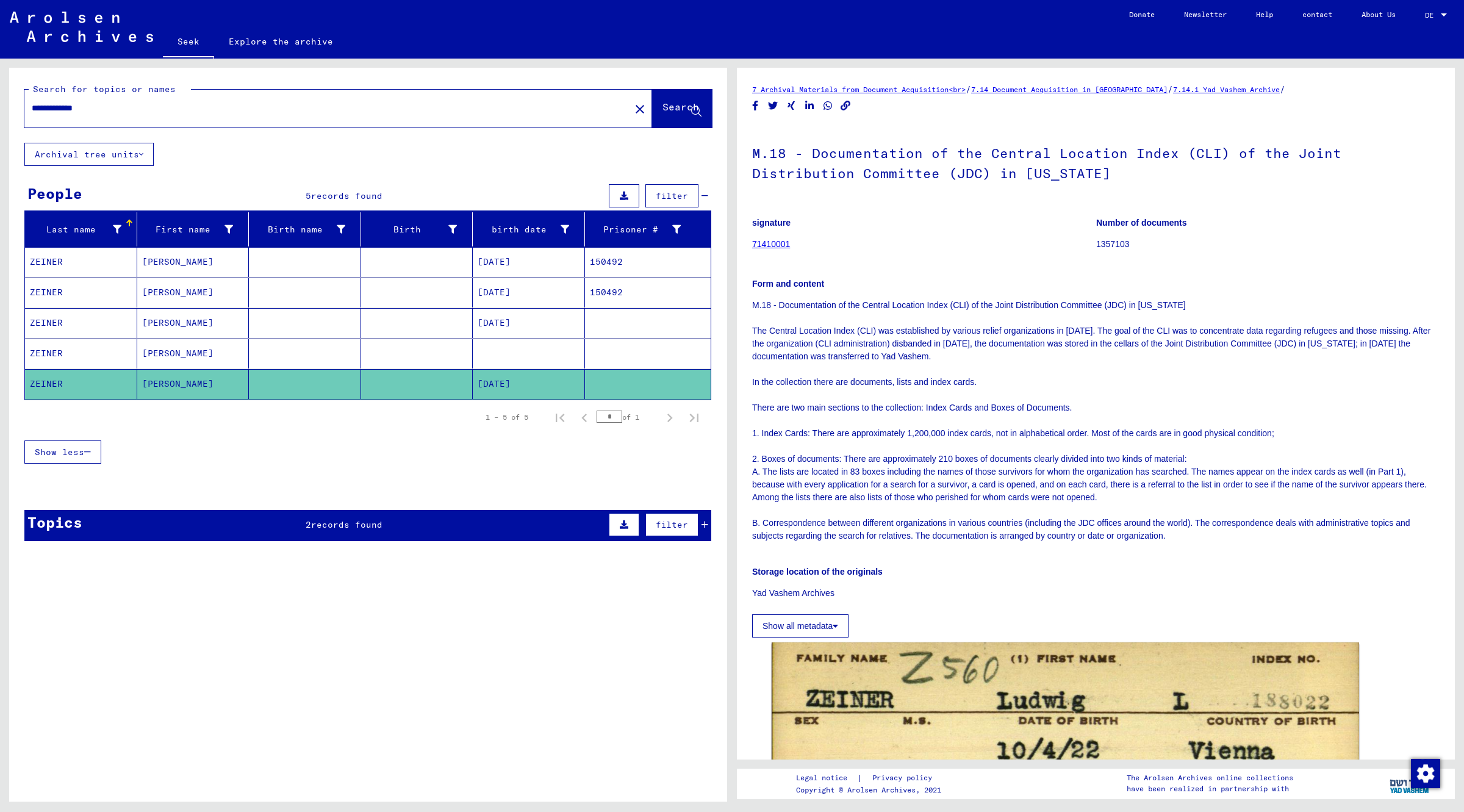
scroll to position [152, 0]
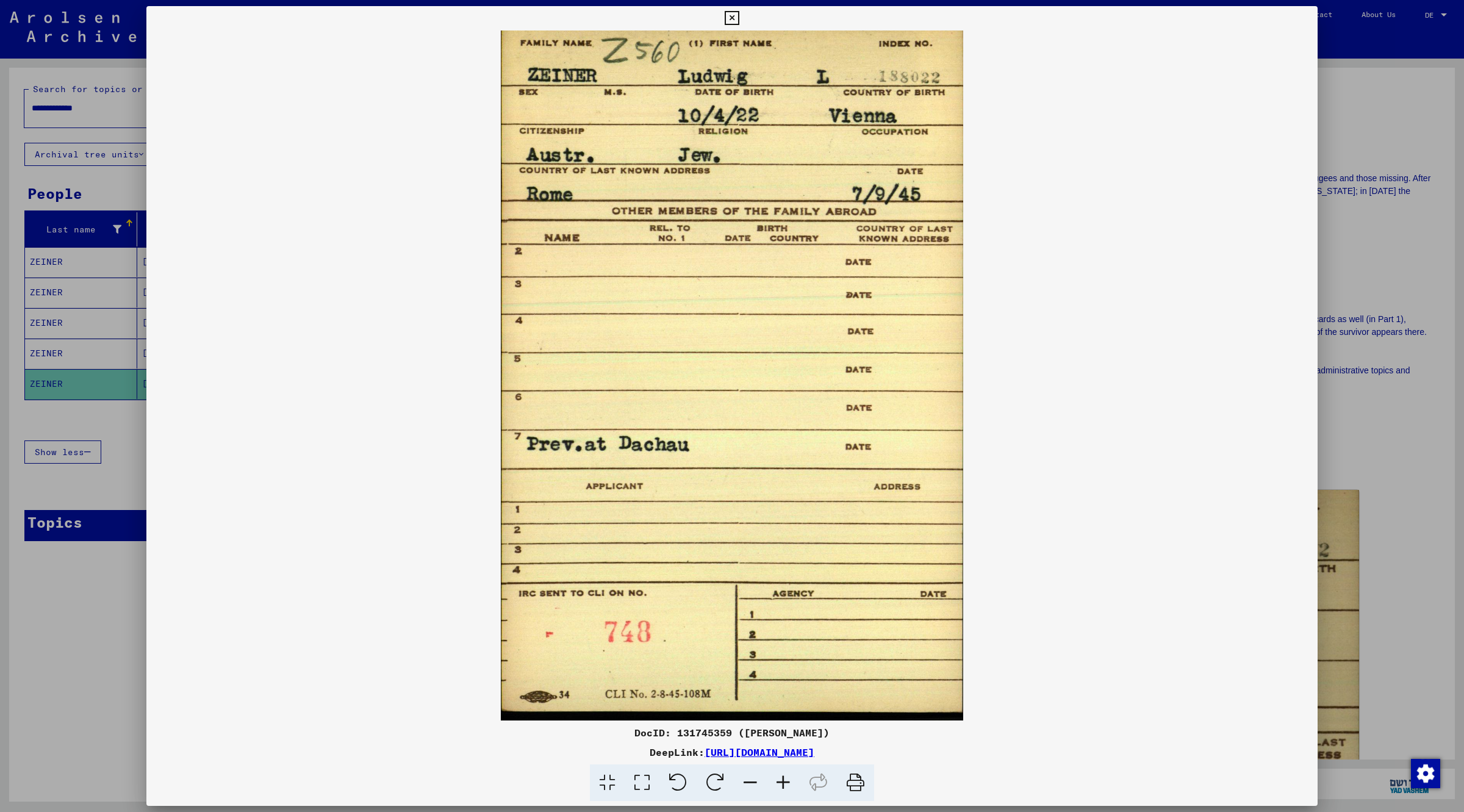
click at [321, 470] on img at bounding box center [732, 375] width 1171 height 689
click at [734, 9] on button at bounding box center [731, 18] width 21 height 24
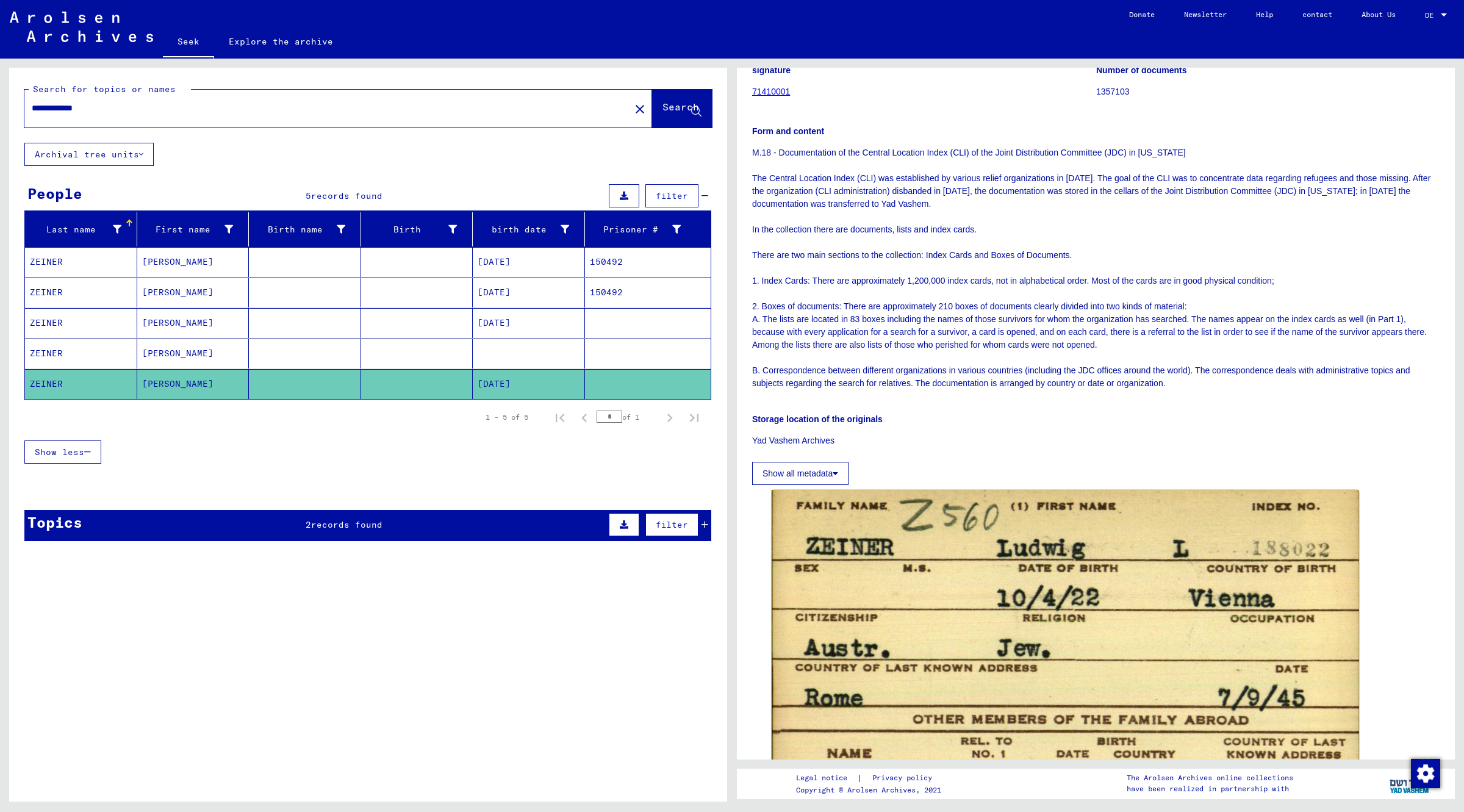
click at [420, 745] on div "Show less" at bounding box center [368, 727] width 688 height 35
click at [86, 105] on input "**********" at bounding box center [327, 108] width 591 height 12
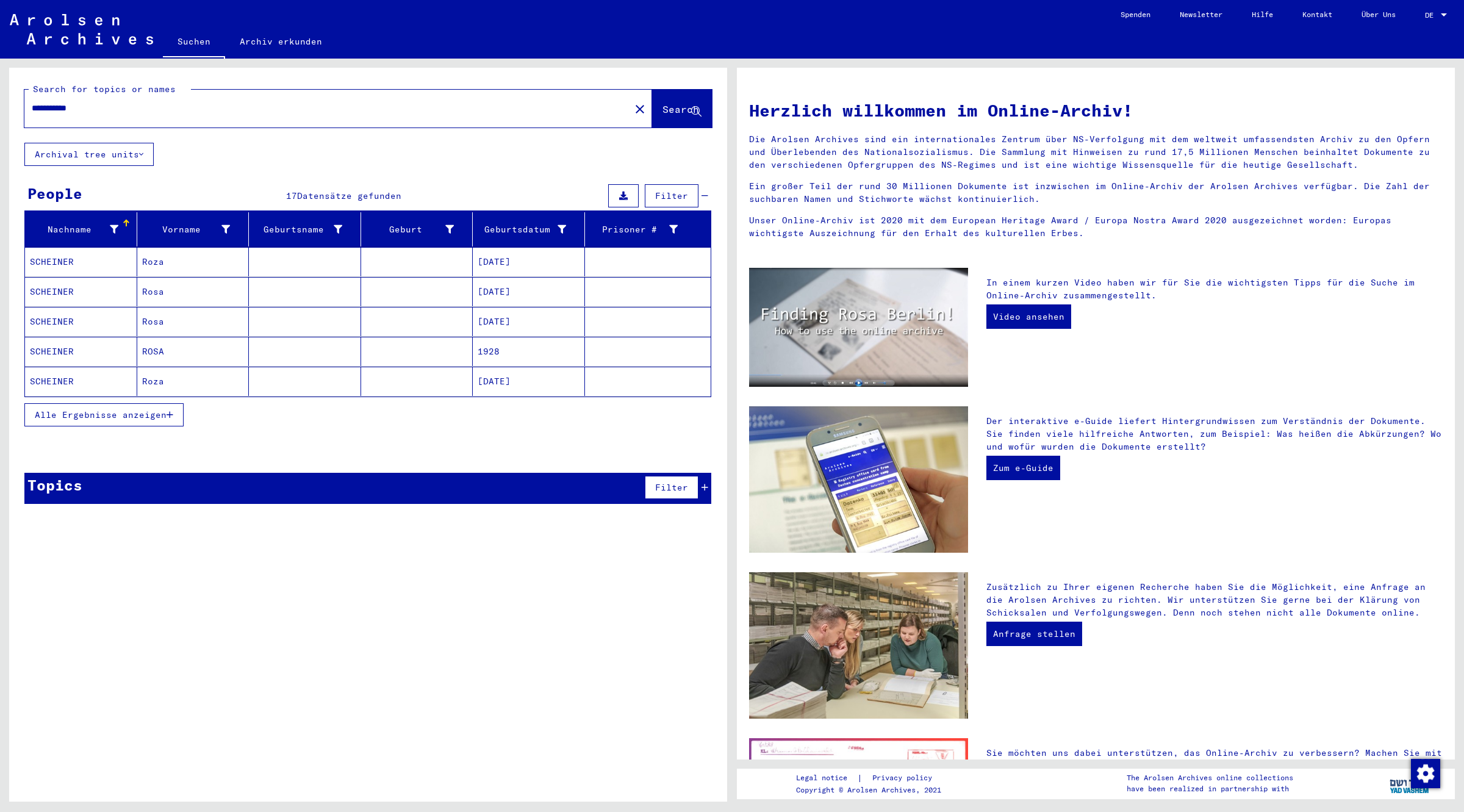
click at [125, 415] on span "Alle Ergebnisse anzeigen" at bounding box center [101, 415] width 132 height 11
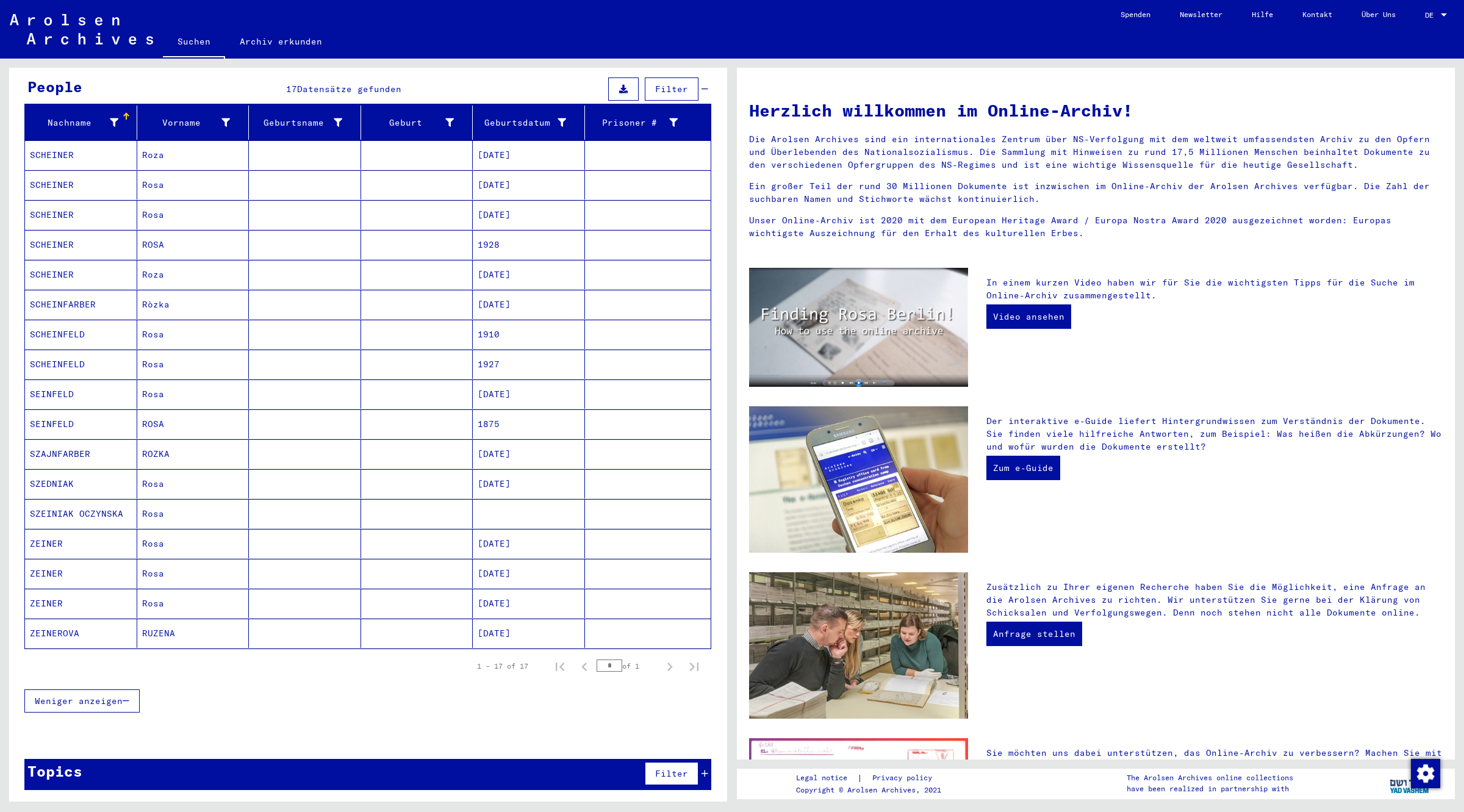
scroll to position [111, 0]
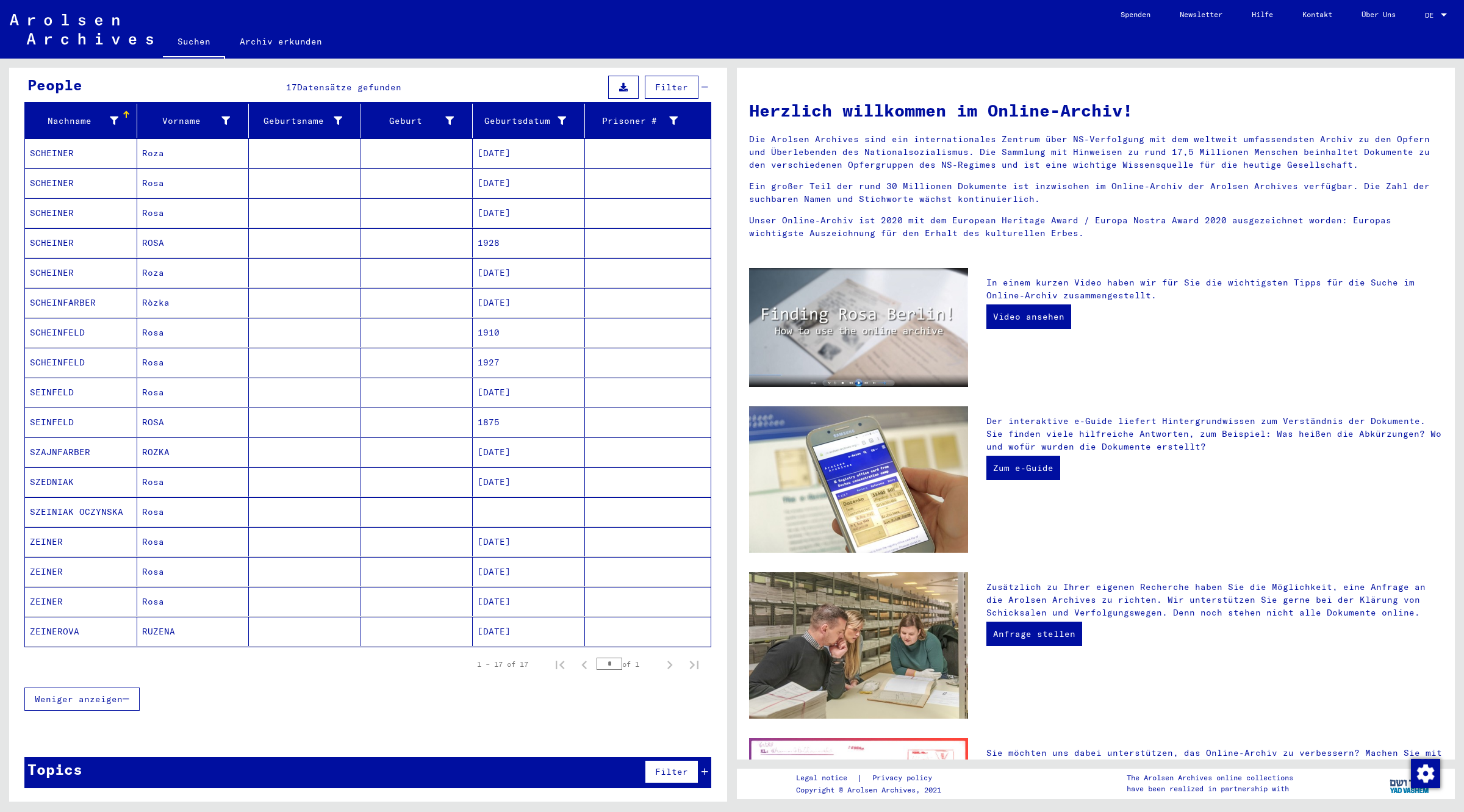
click at [64, 596] on mat-cell "ZEINER" at bounding box center [81, 601] width 112 height 29
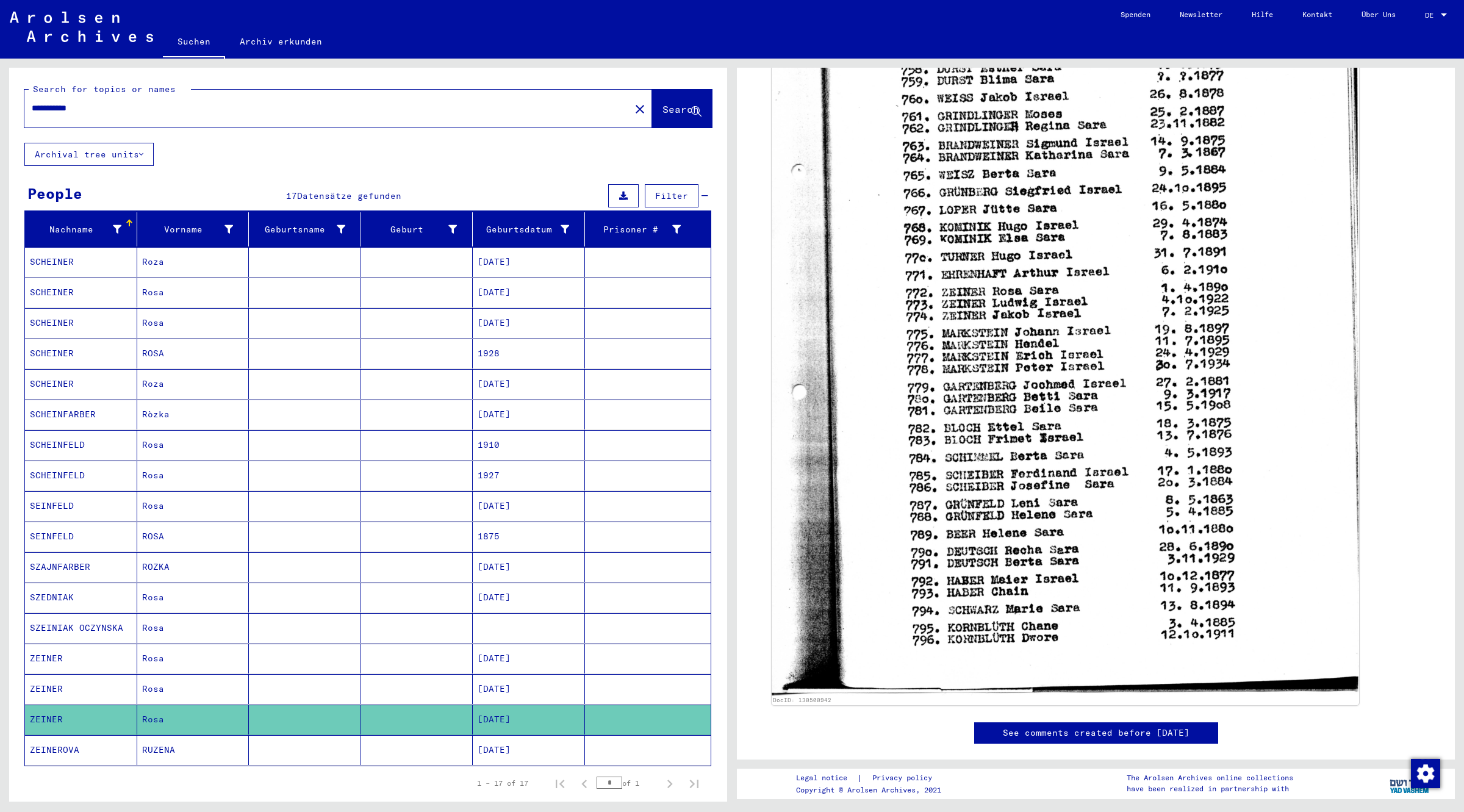
click at [78, 108] on input "**********" at bounding box center [327, 108] width 591 height 12
type input "**********"
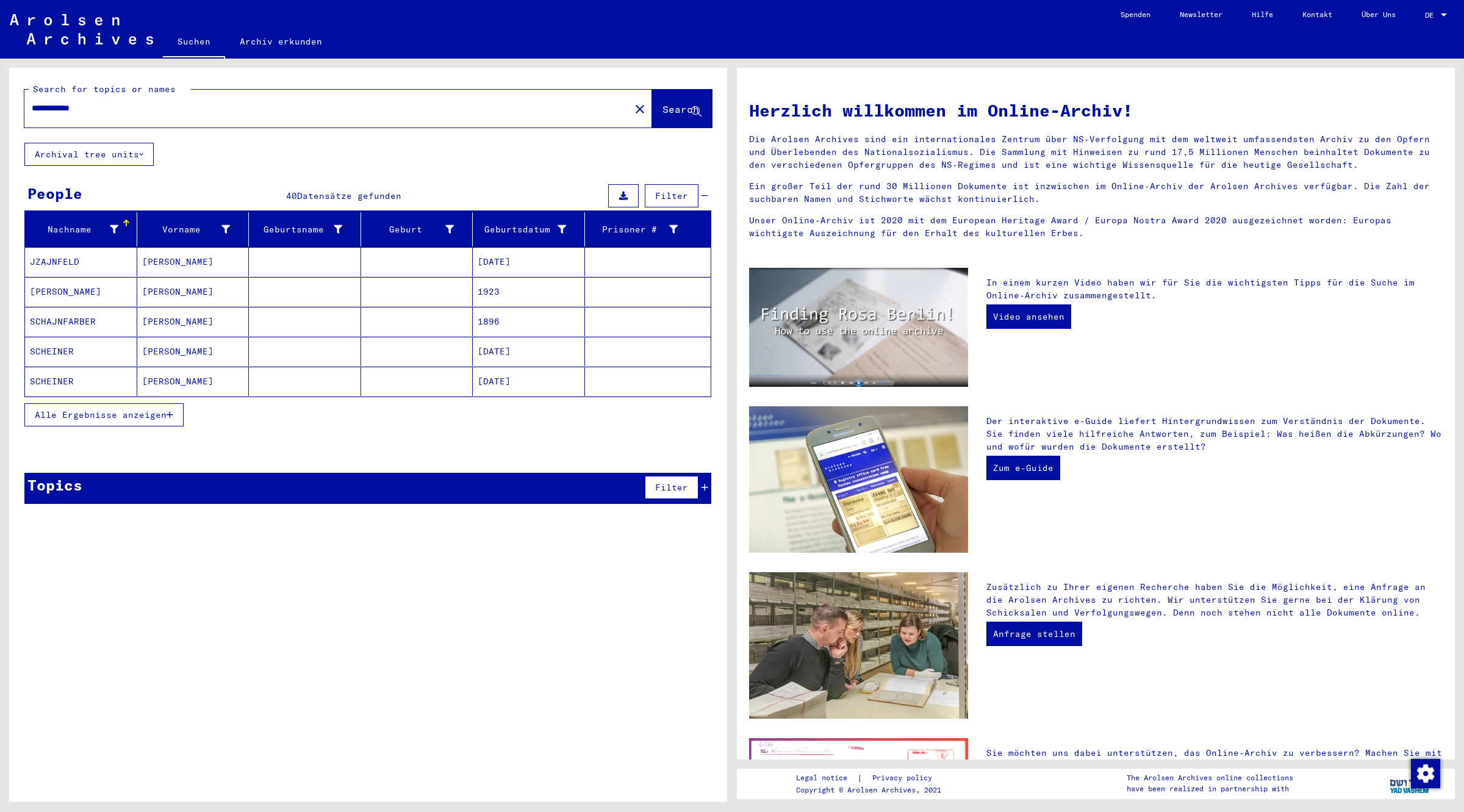
click at [136, 409] on button "Alle Ergebnisse anzeigen" at bounding box center [104, 414] width 159 height 23
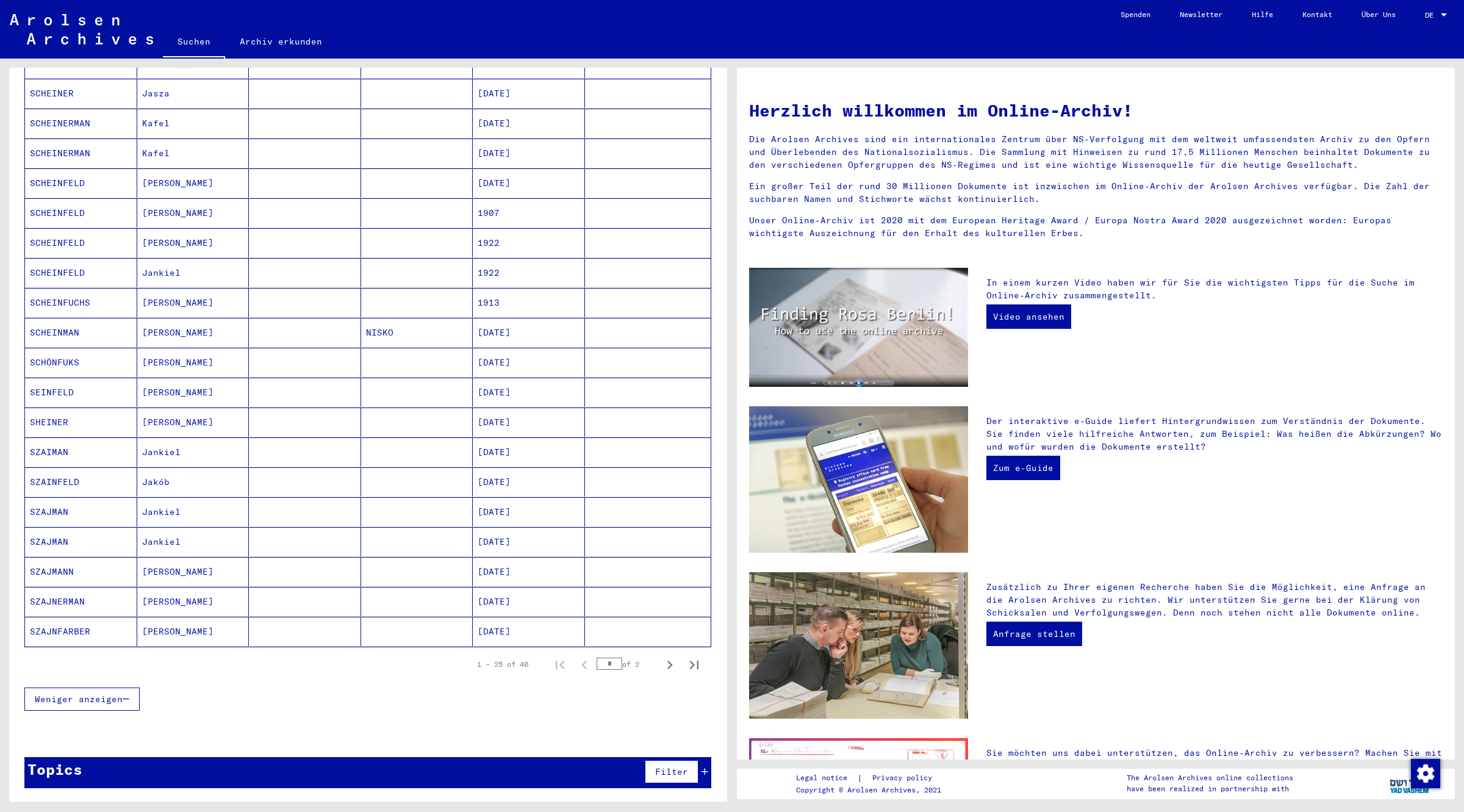
scroll to position [351, 0]
click at [661, 662] on icon "Next page" at bounding box center [670, 664] width 17 height 17
type input "*"
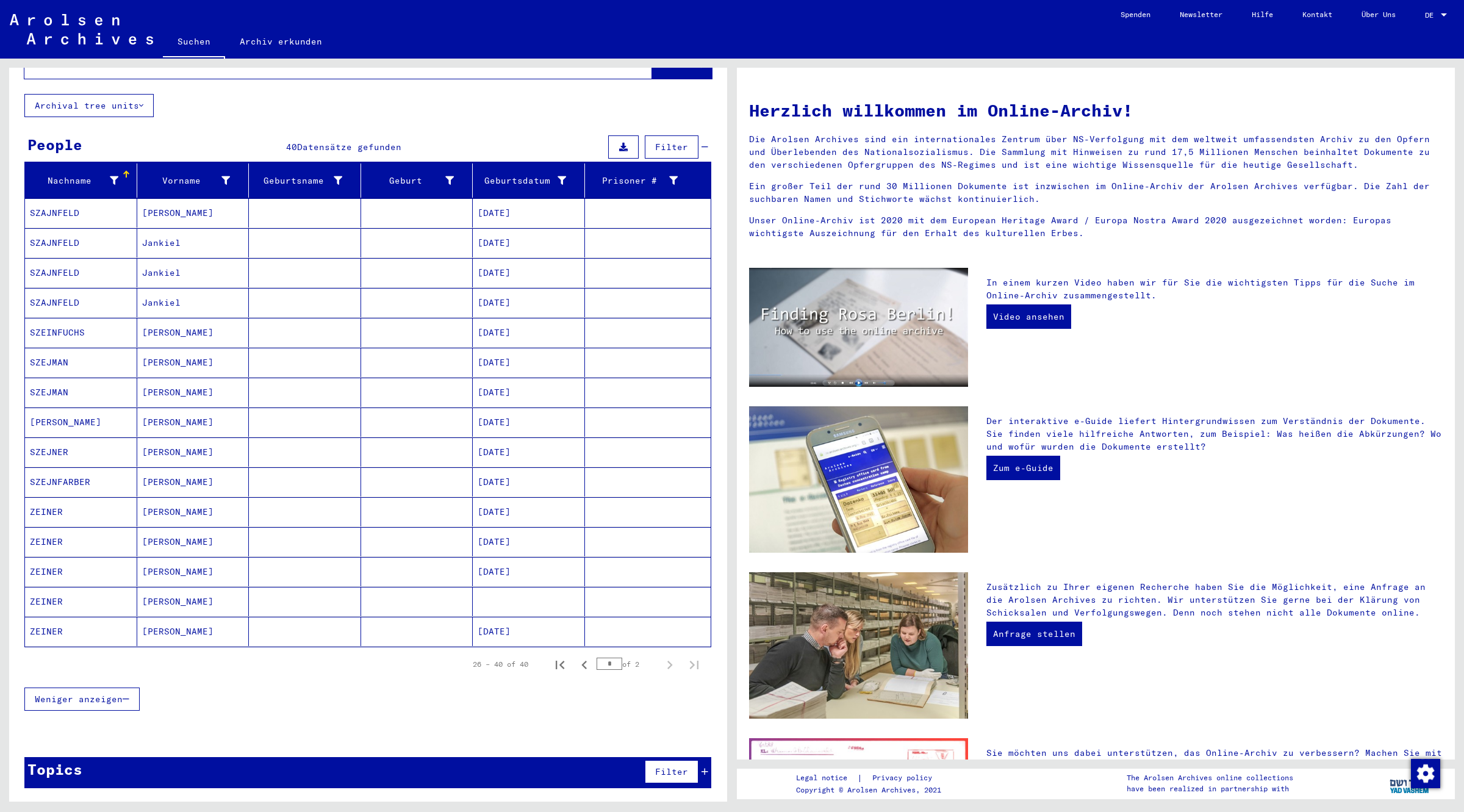
click at [59, 630] on mat-cell "ZEINER" at bounding box center [81, 631] width 112 height 29
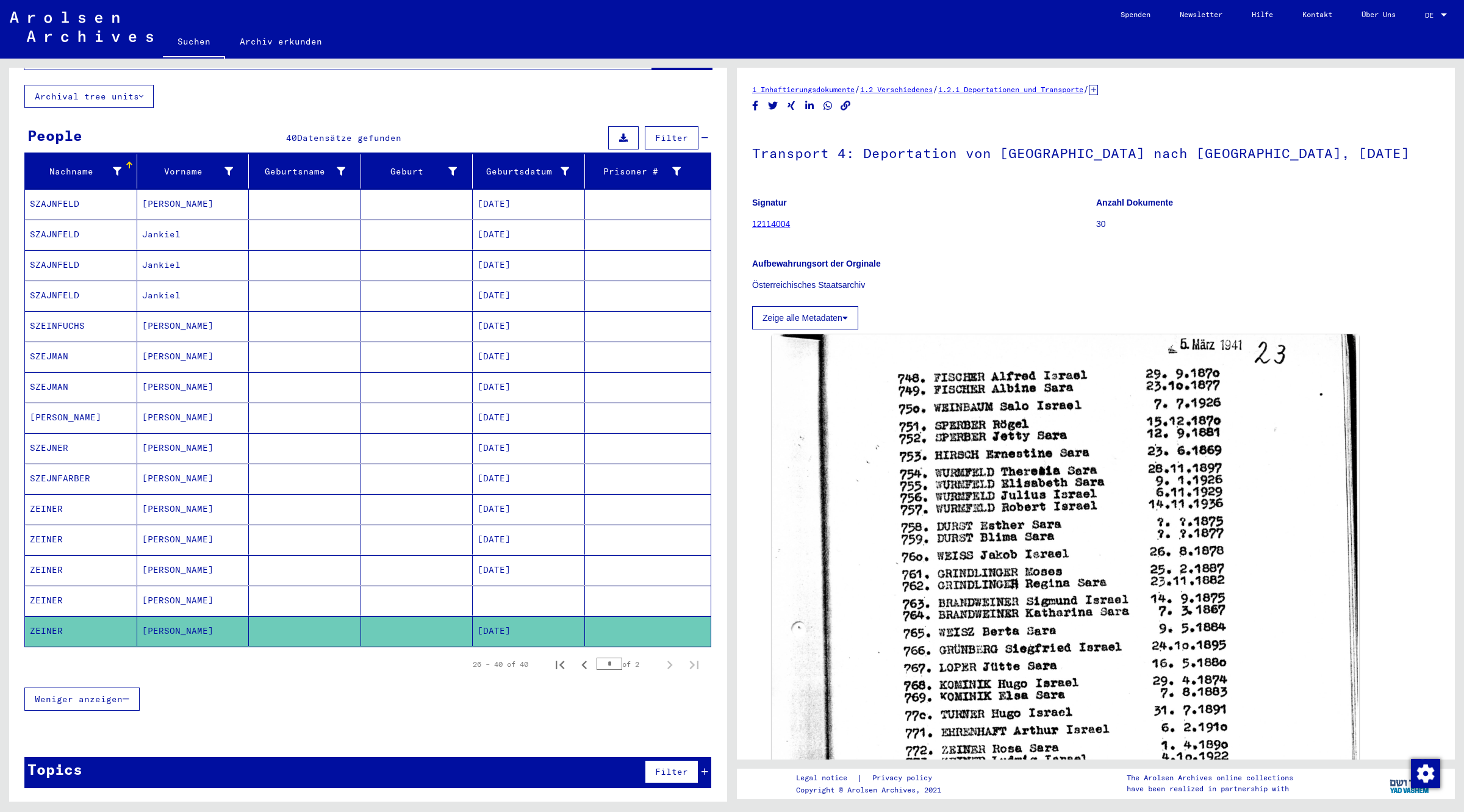
click at [41, 603] on mat-cell "ZEINER" at bounding box center [81, 600] width 112 height 30
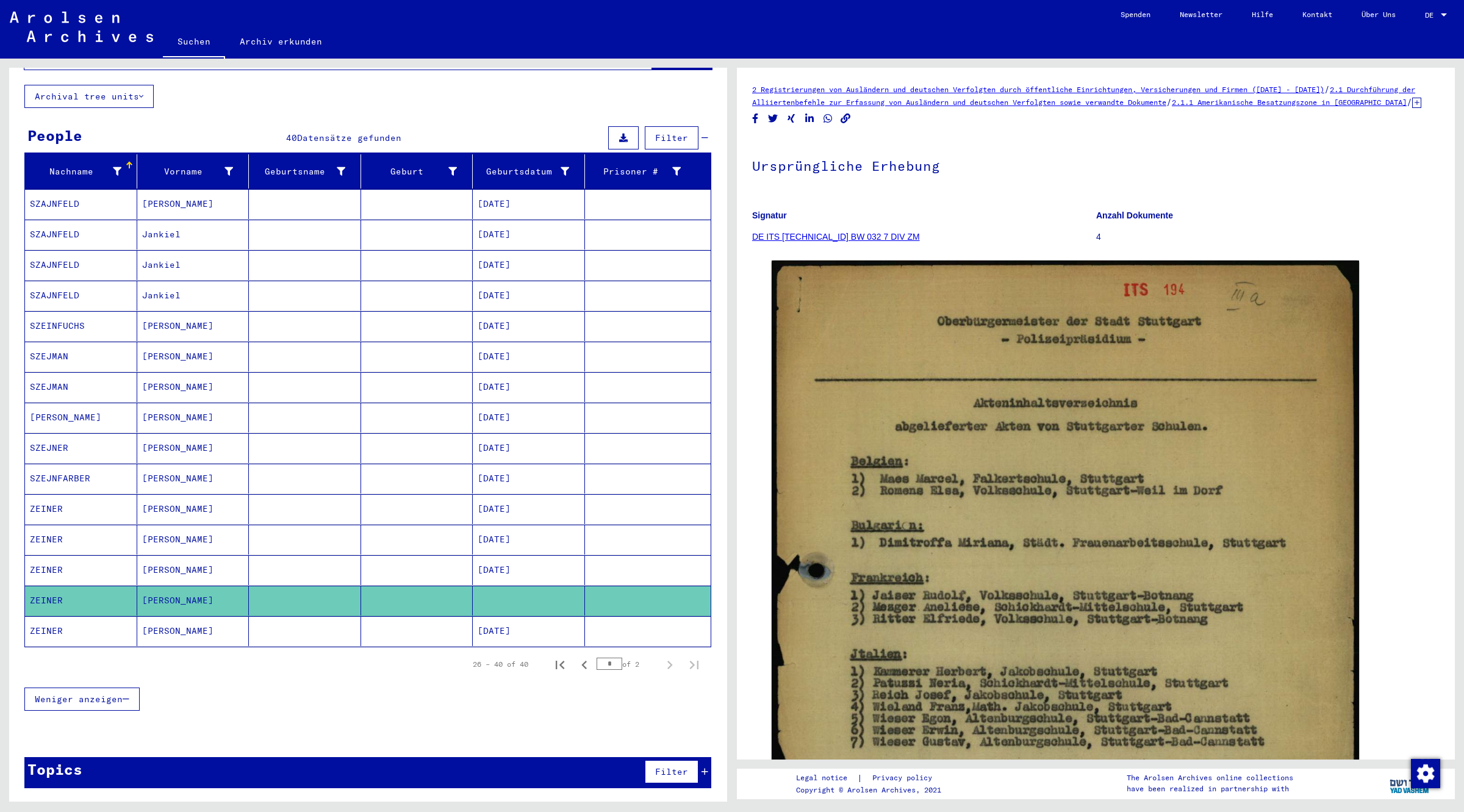
click at [1413, 108] on icon at bounding box center [1417, 103] width 9 height 10
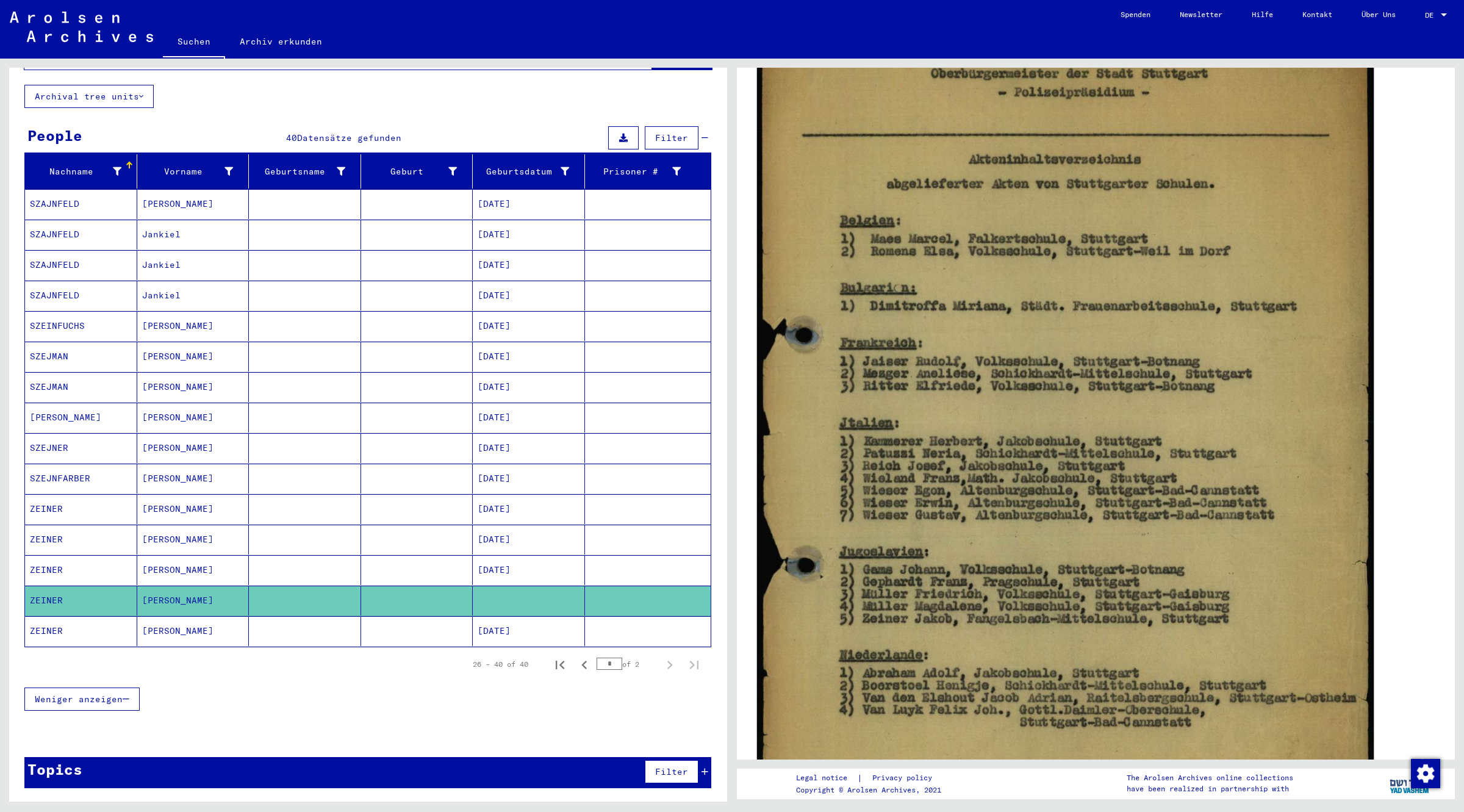
scroll to position [305, 0]
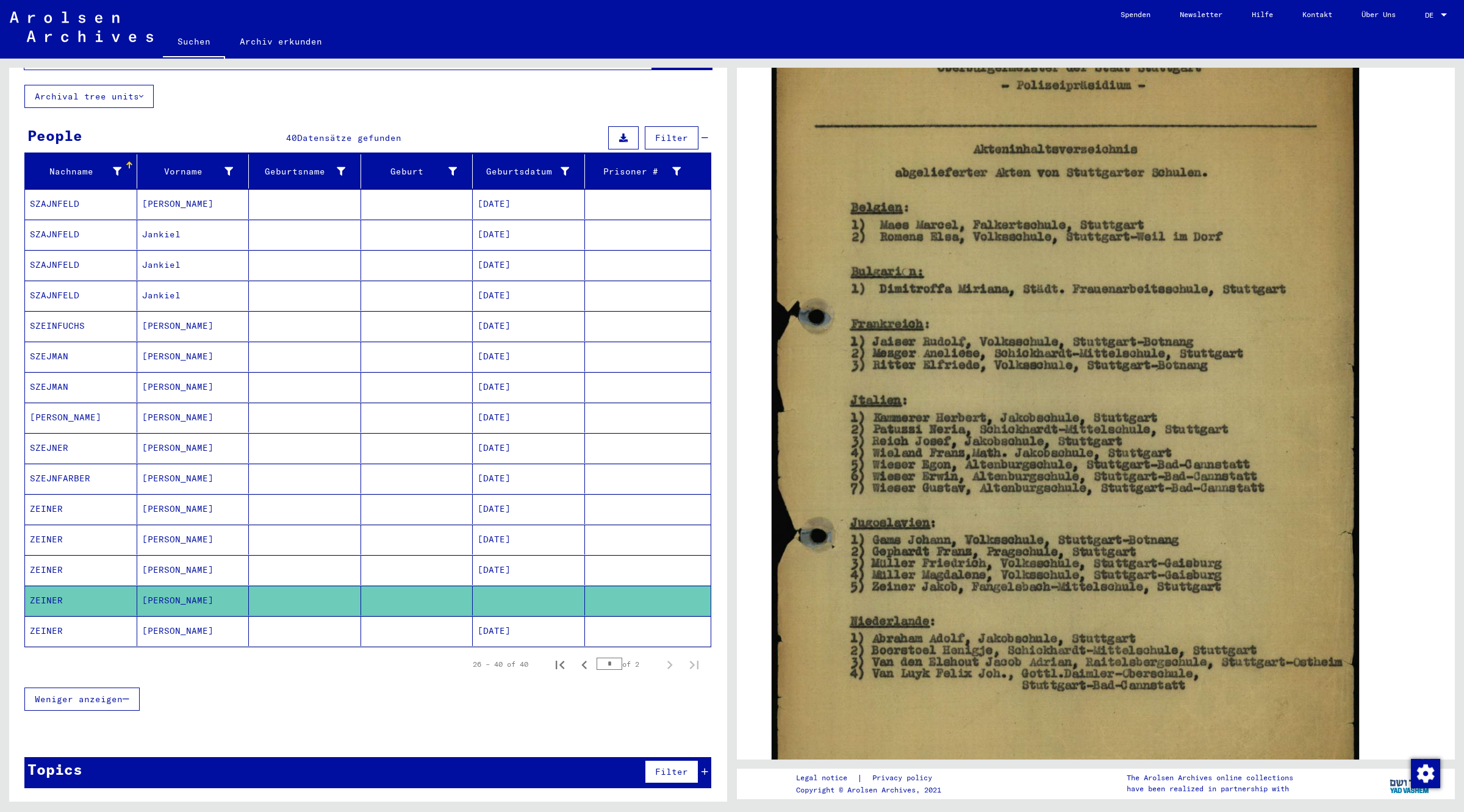
click at [73, 504] on mat-cell "ZEINER" at bounding box center [81, 509] width 112 height 30
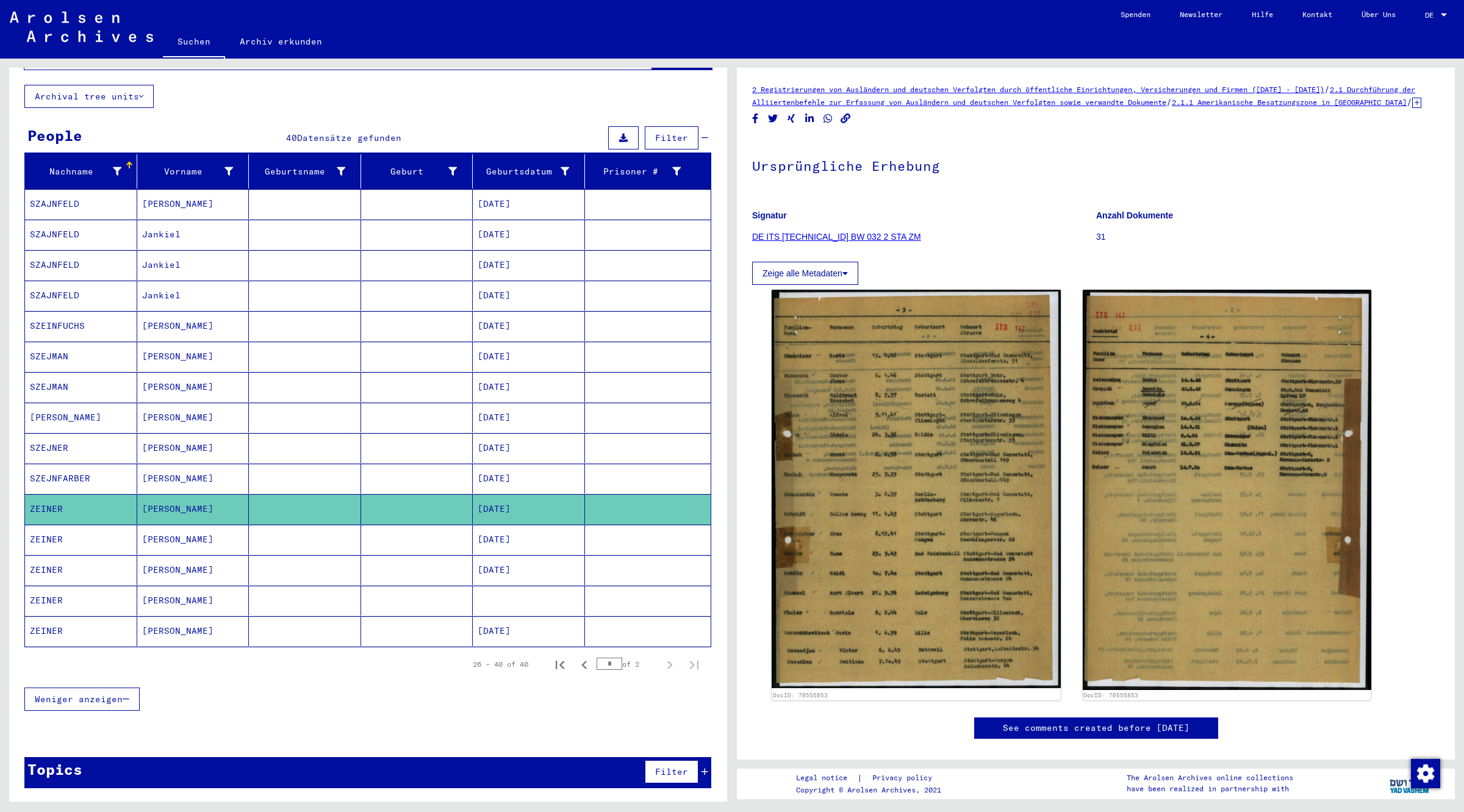
click at [84, 542] on mat-cell "ZEINER" at bounding box center [81, 539] width 112 height 30
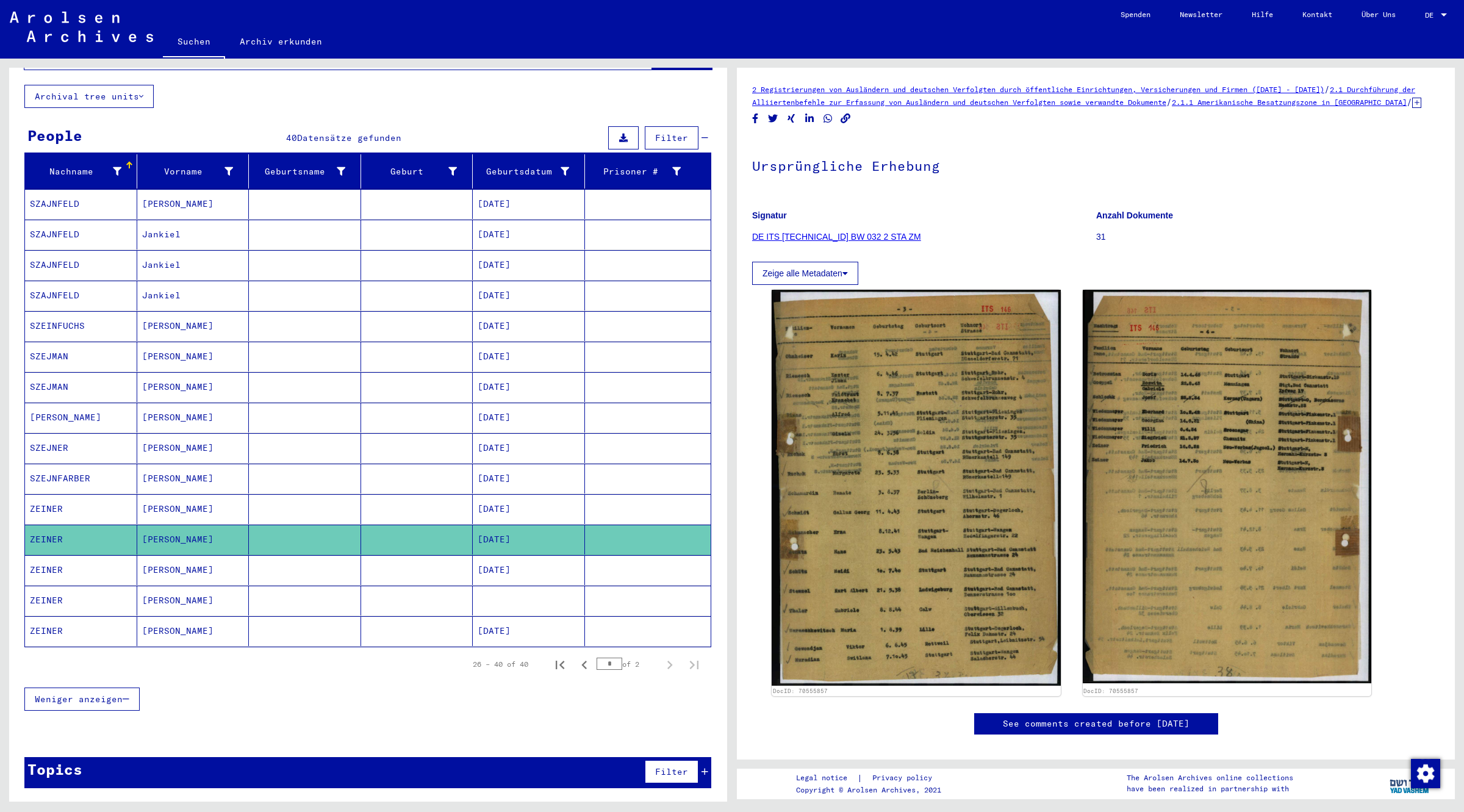
click at [83, 564] on mat-cell "ZEINER" at bounding box center [81, 570] width 112 height 30
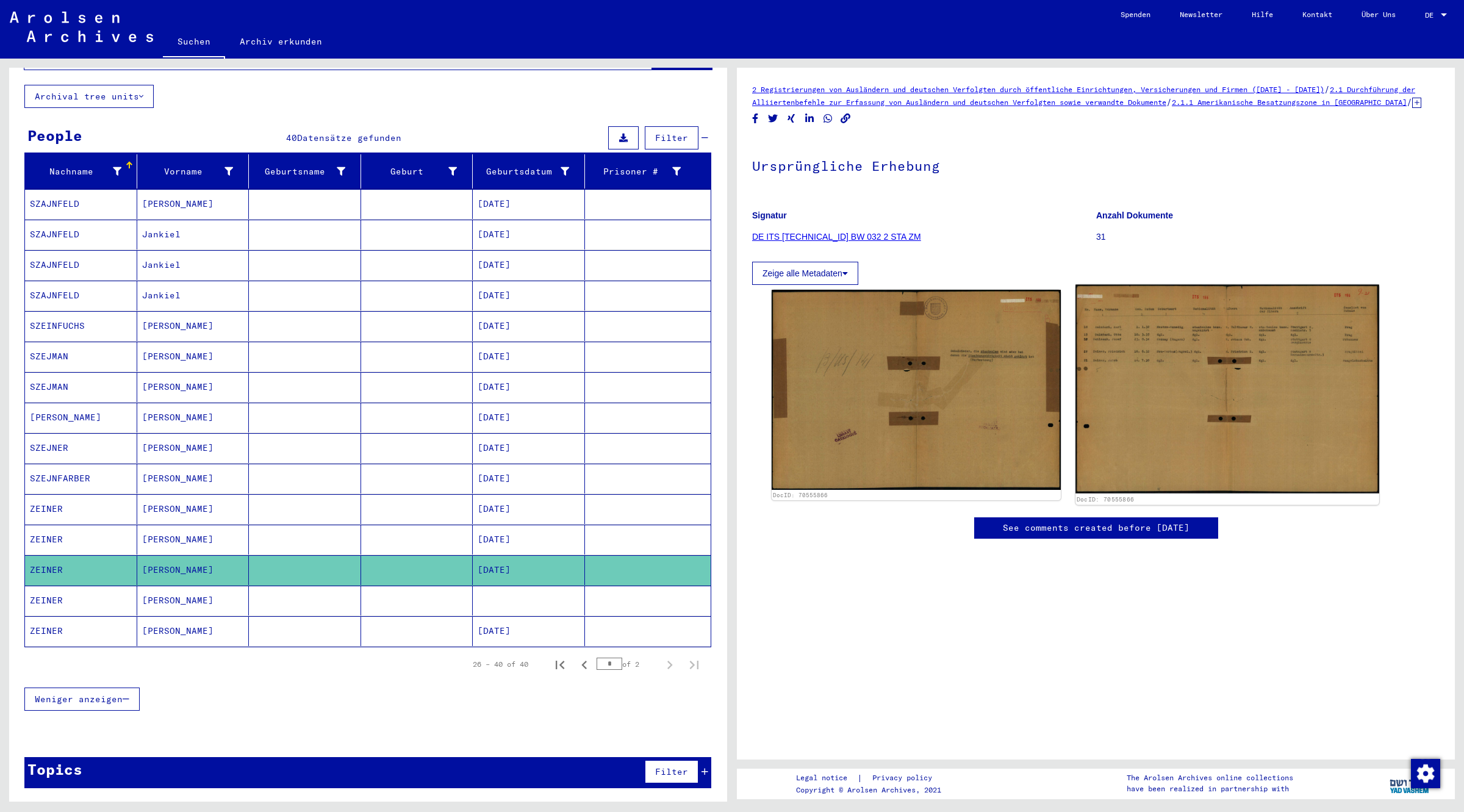
click at [1232, 421] on img at bounding box center [1227, 389] width 303 height 209
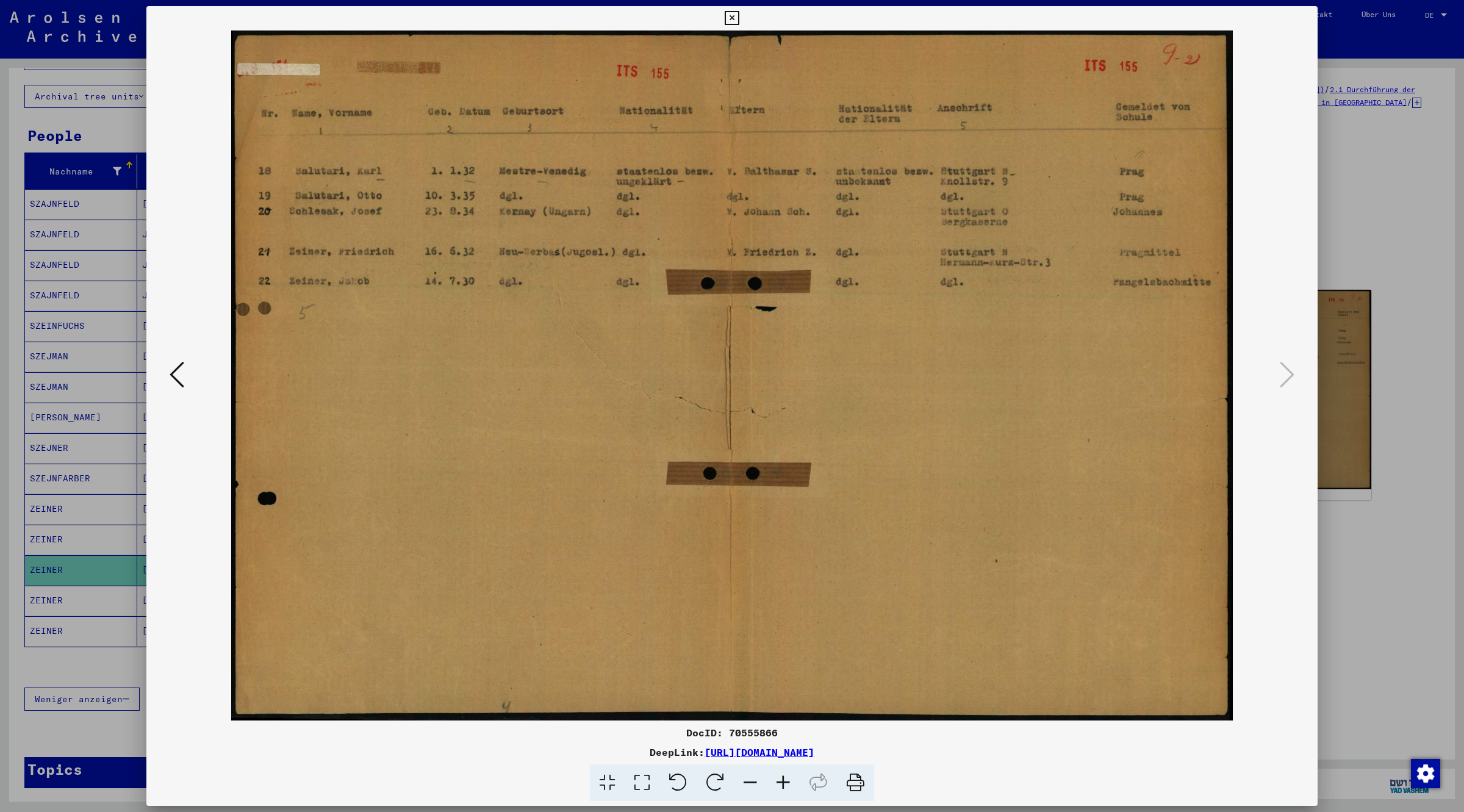
click at [729, 19] on icon at bounding box center [732, 18] width 14 height 15
